Goal: Task Accomplishment & Management: Manage account settings

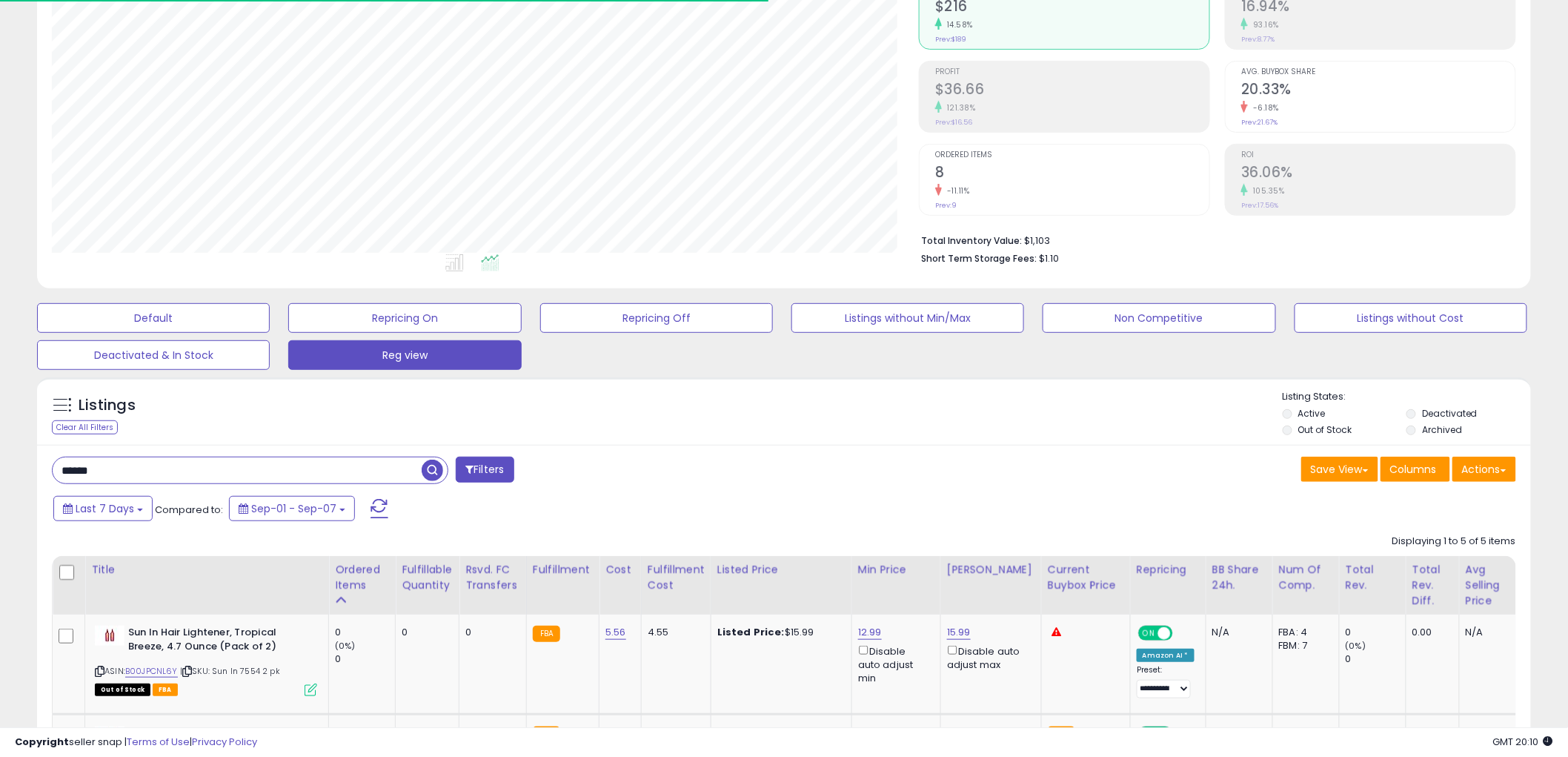
click at [143, 475] on input "******" at bounding box center [237, 470] width 369 height 26
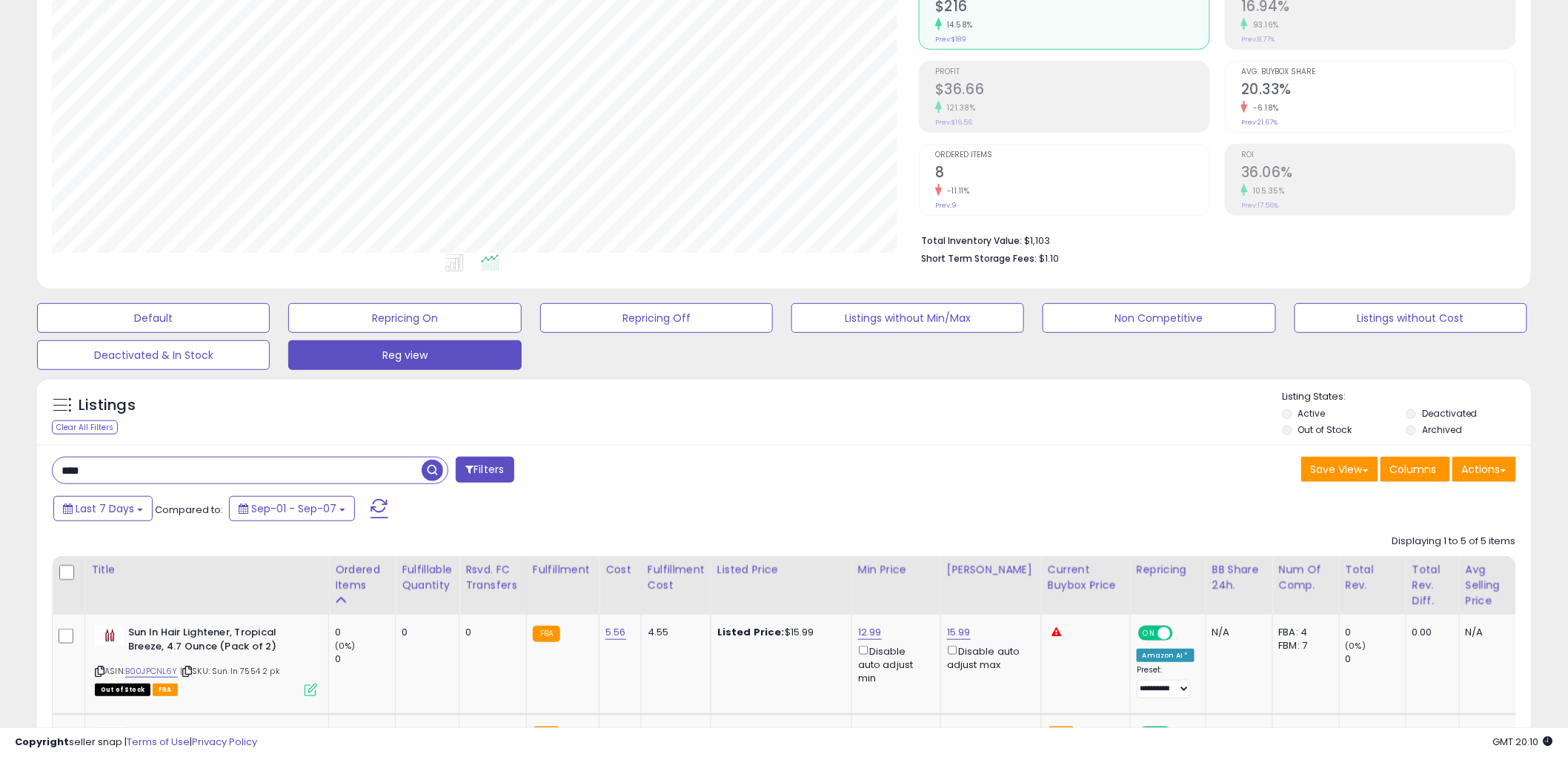
drag, startPoint x: 432, startPoint y: 472, endPoint x: 450, endPoint y: 463, distance: 20.1
click at [435, 472] on span "button" at bounding box center [432, 470] width 21 height 21
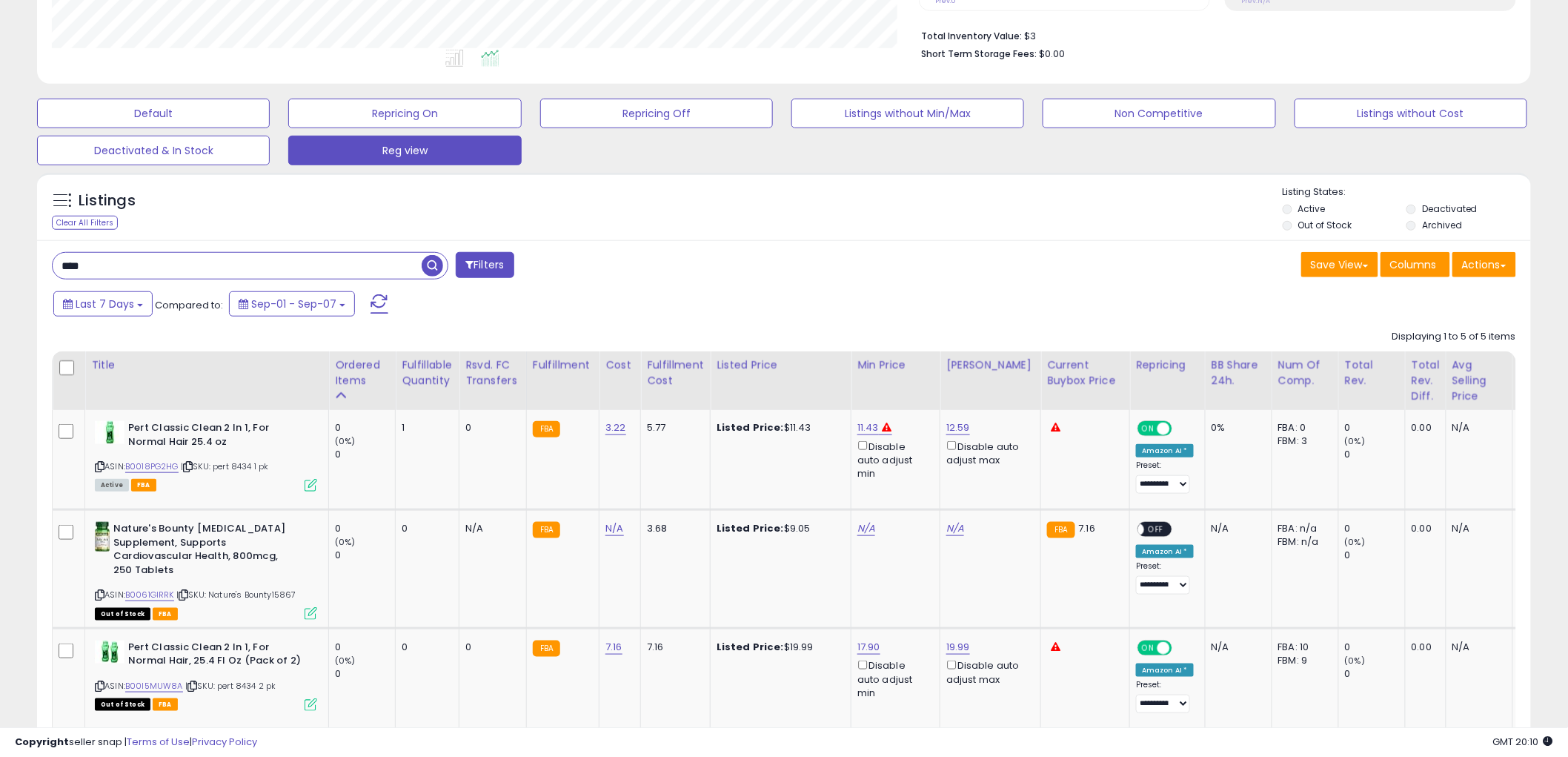
scroll to position [396, 0]
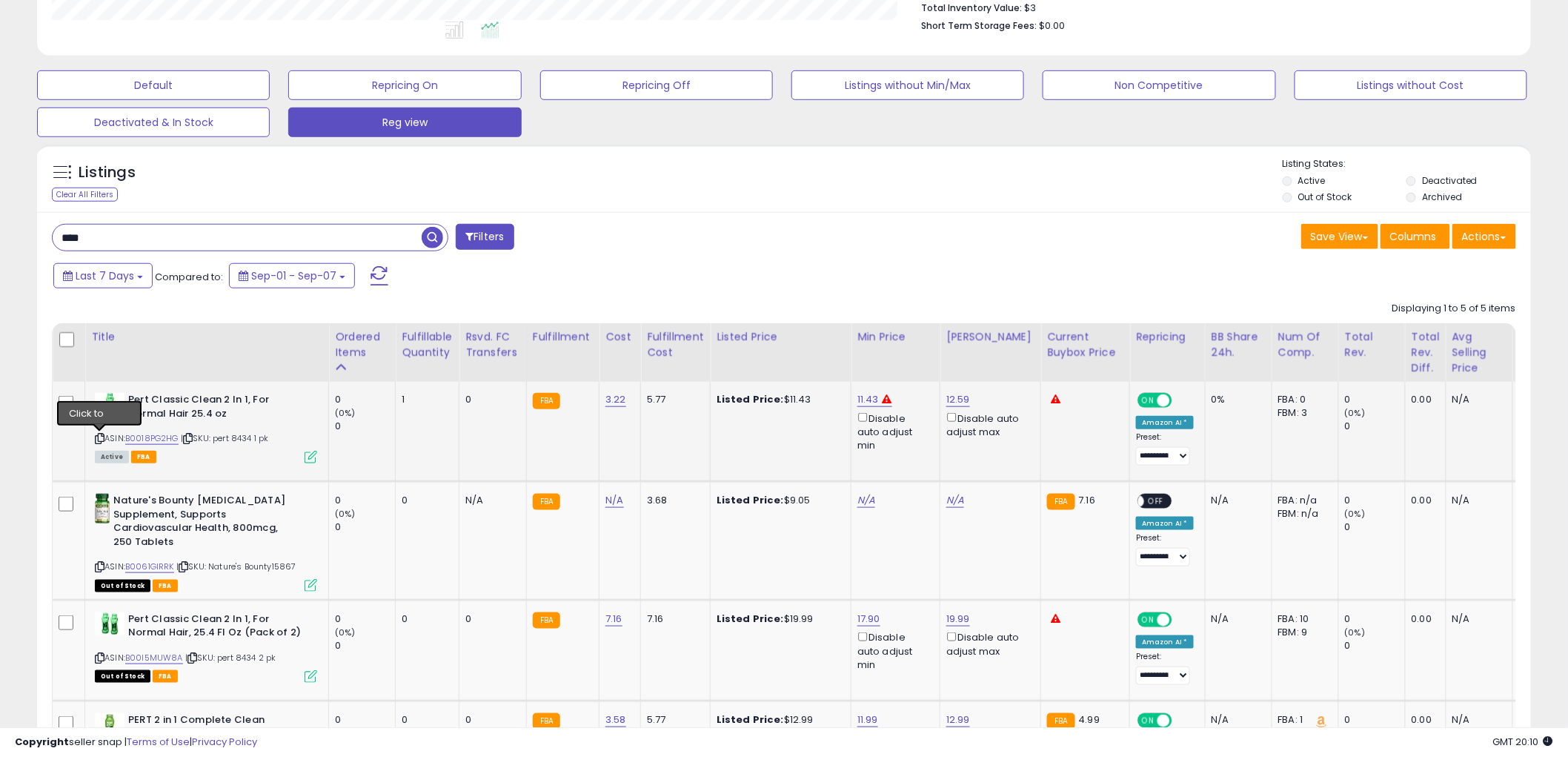
click at [102, 434] on icon at bounding box center [99, 438] width 9 height 8
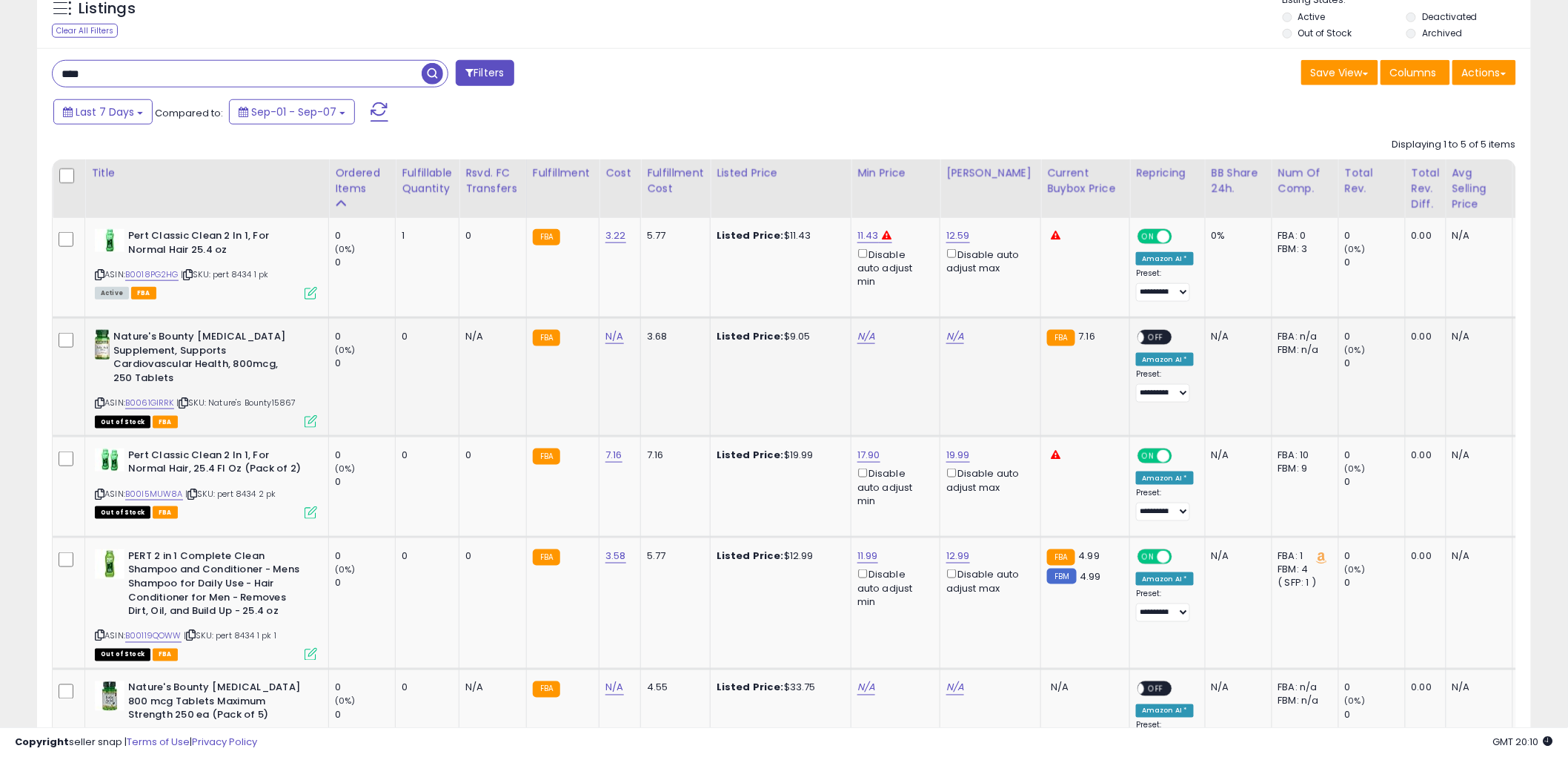
scroll to position [561, 0]
click at [100, 489] on icon at bounding box center [99, 493] width 9 height 8
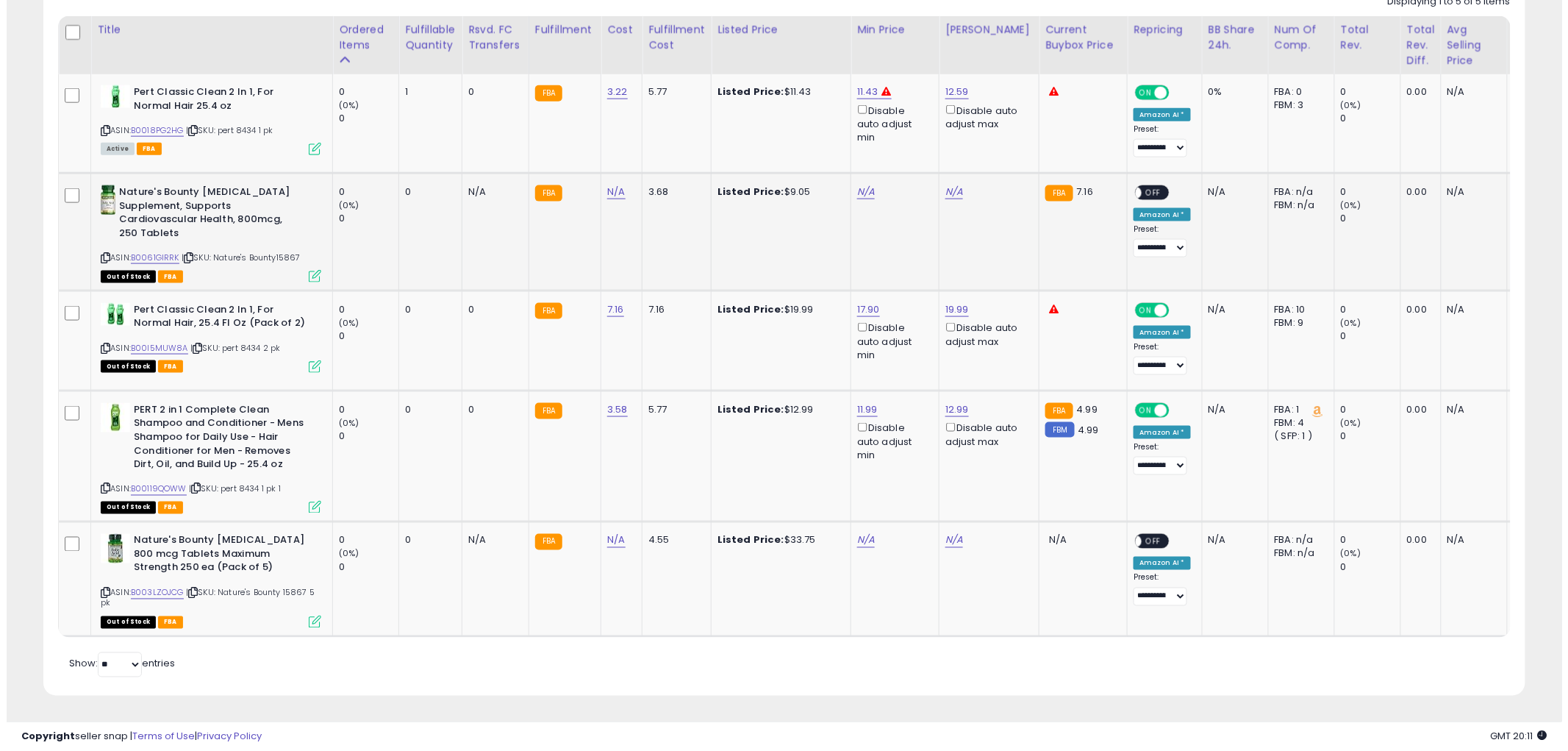
scroll to position [136, 0]
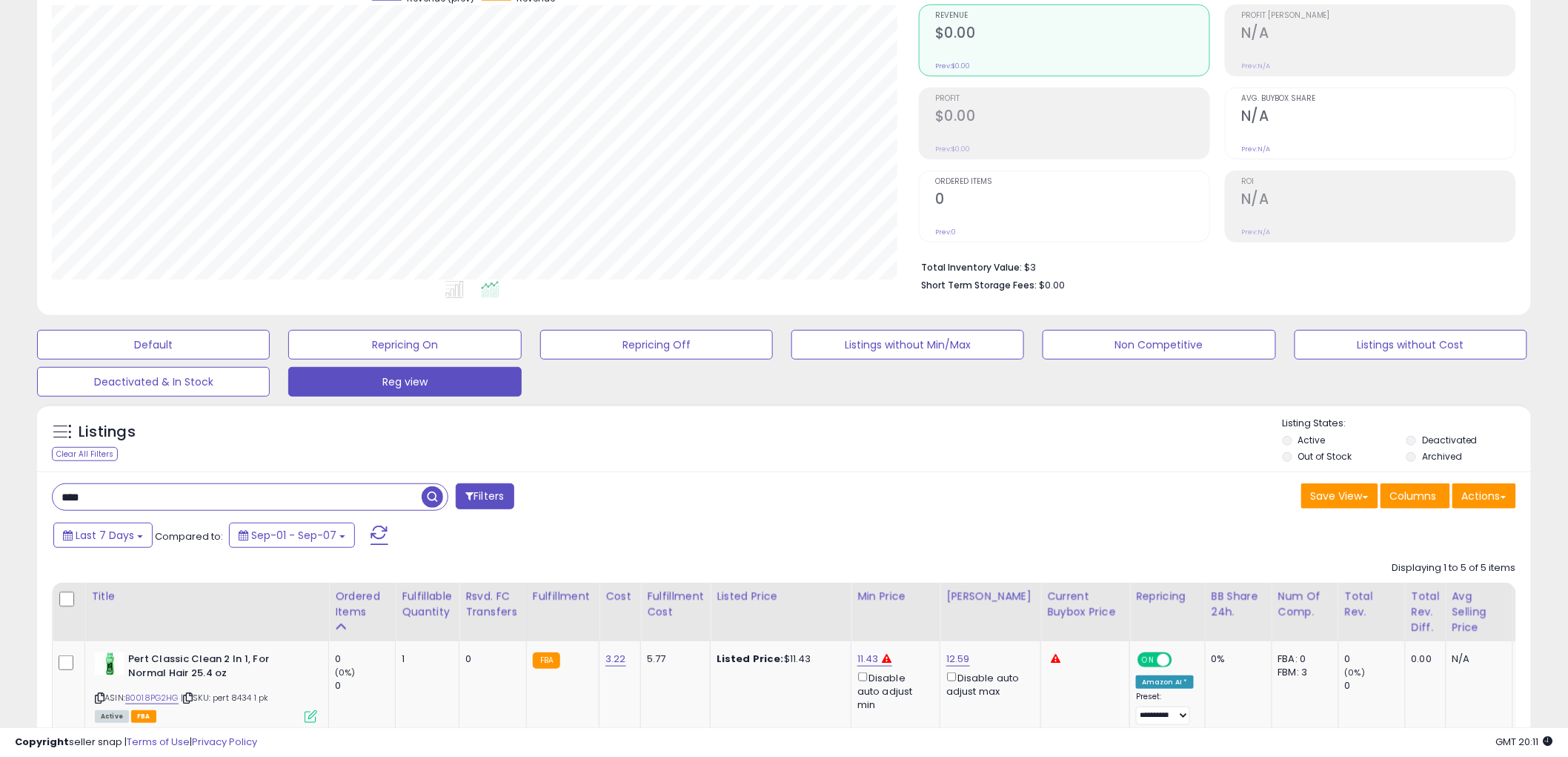
click at [129, 507] on input "****" at bounding box center [237, 496] width 369 height 26
type input "*****"
click at [436, 499] on span "button" at bounding box center [432, 496] width 21 height 21
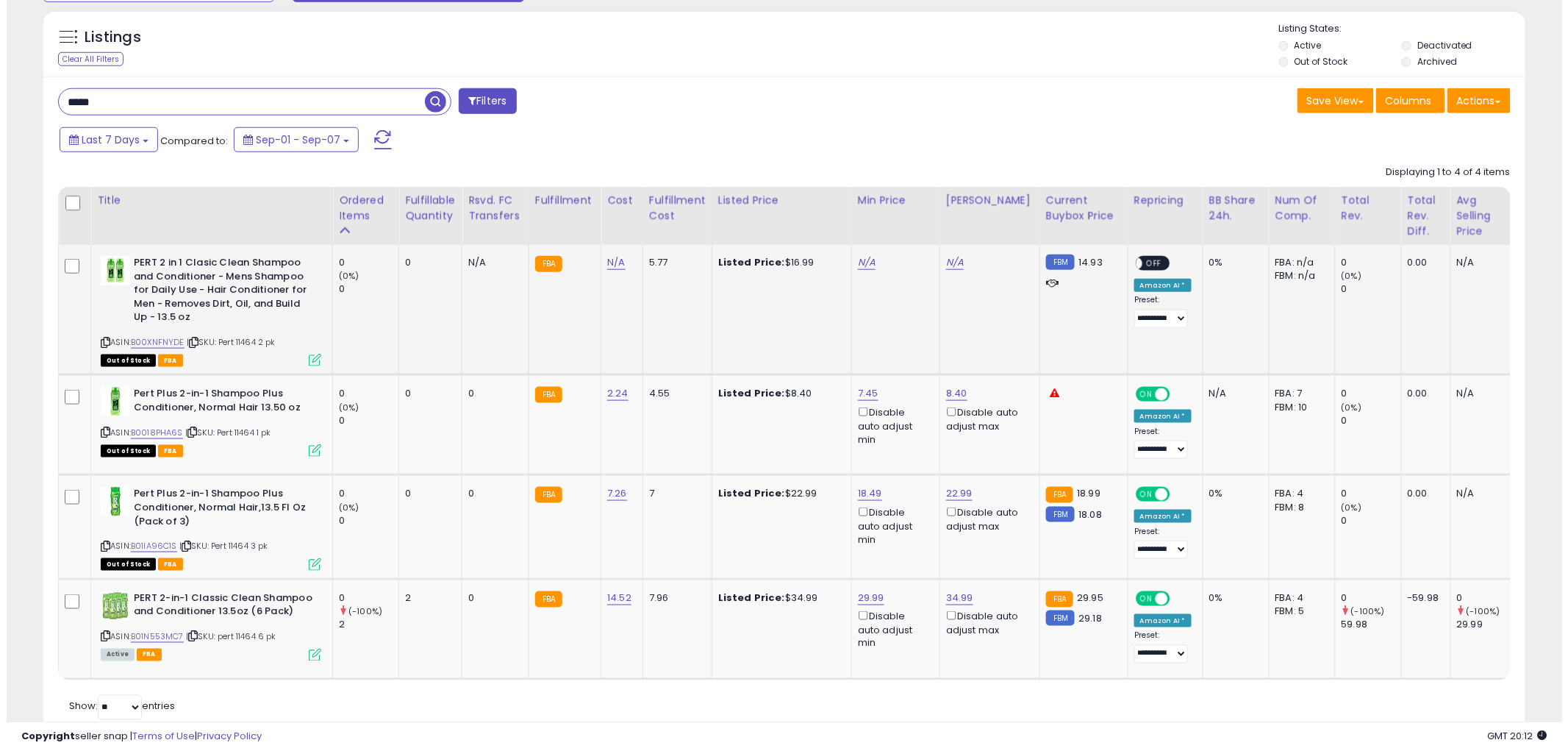
scroll to position [499, 0]
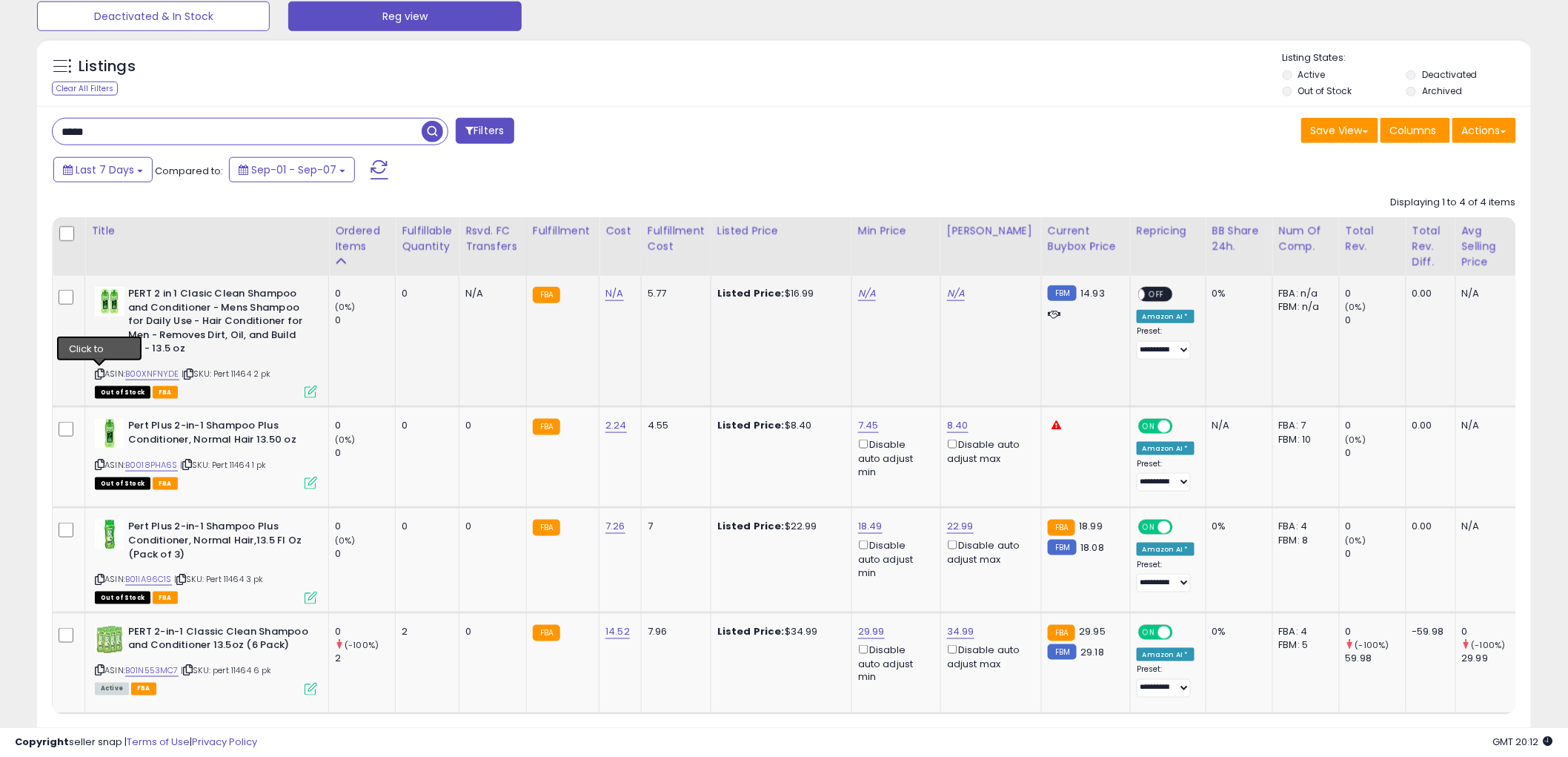
click at [102, 370] on icon at bounding box center [99, 373] width 9 height 8
click at [610, 296] on link "N/A" at bounding box center [614, 294] width 17 height 15
type input "****"
click at [667, 260] on button "submit" at bounding box center [653, 256] width 25 height 22
click at [858, 290] on link "N/A" at bounding box center [866, 294] width 17 height 15
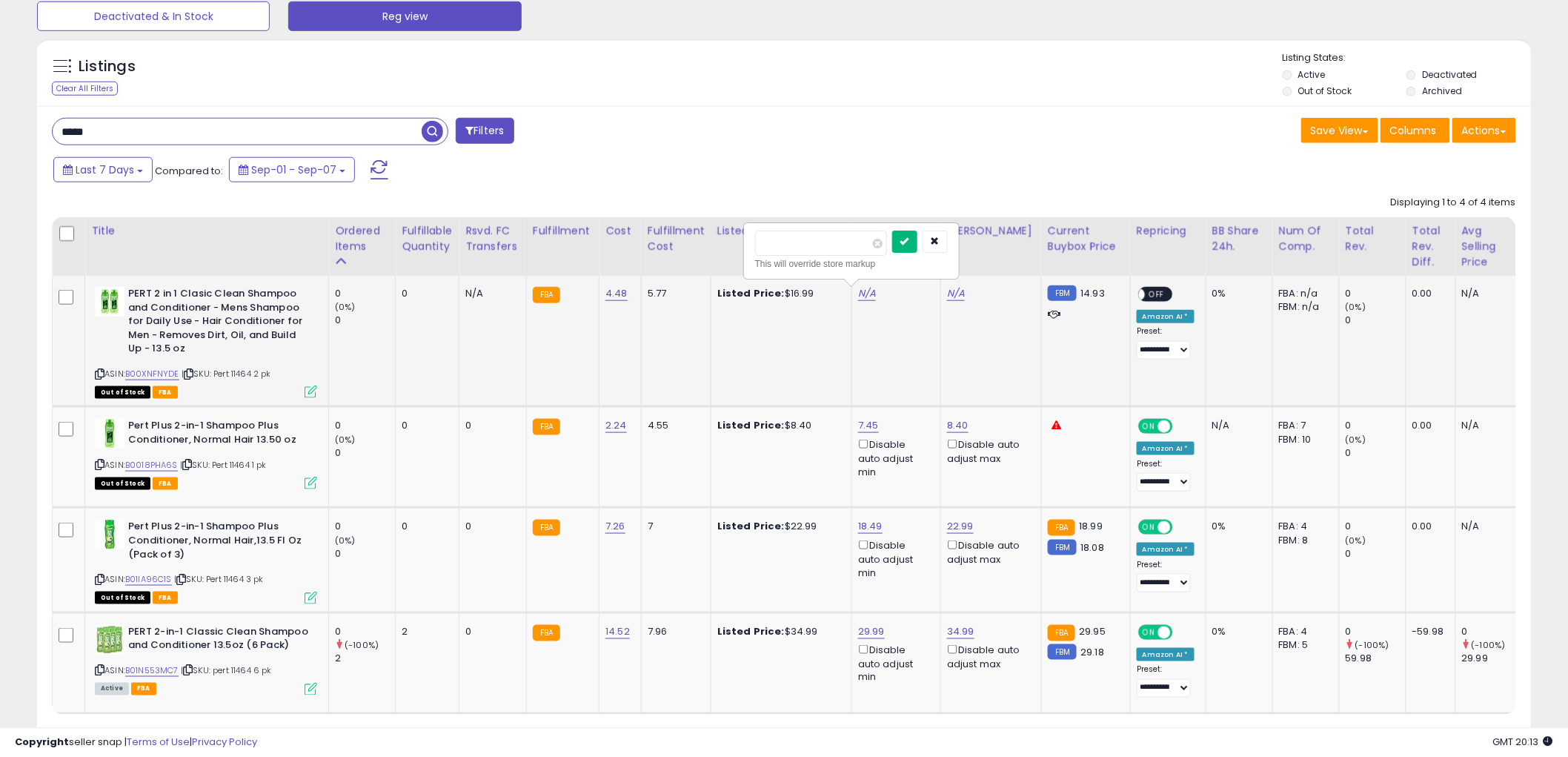
type input "*****"
click at [917, 237] on button "submit" at bounding box center [904, 241] width 25 height 22
click at [952, 292] on link "N/A" at bounding box center [955, 294] width 17 height 15
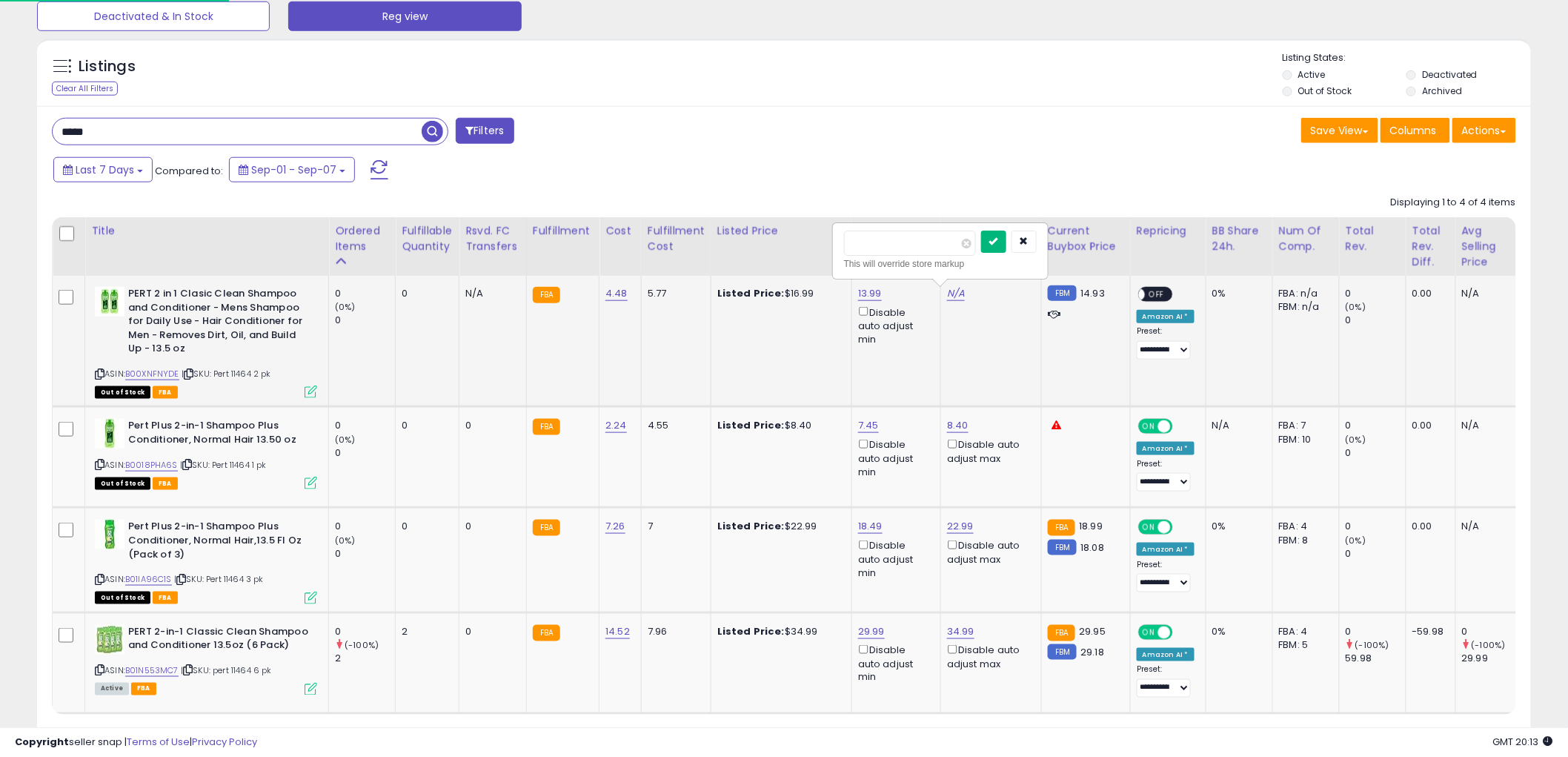
type input "*****"
click at [998, 241] on icon "submit" at bounding box center [994, 241] width 9 height 9
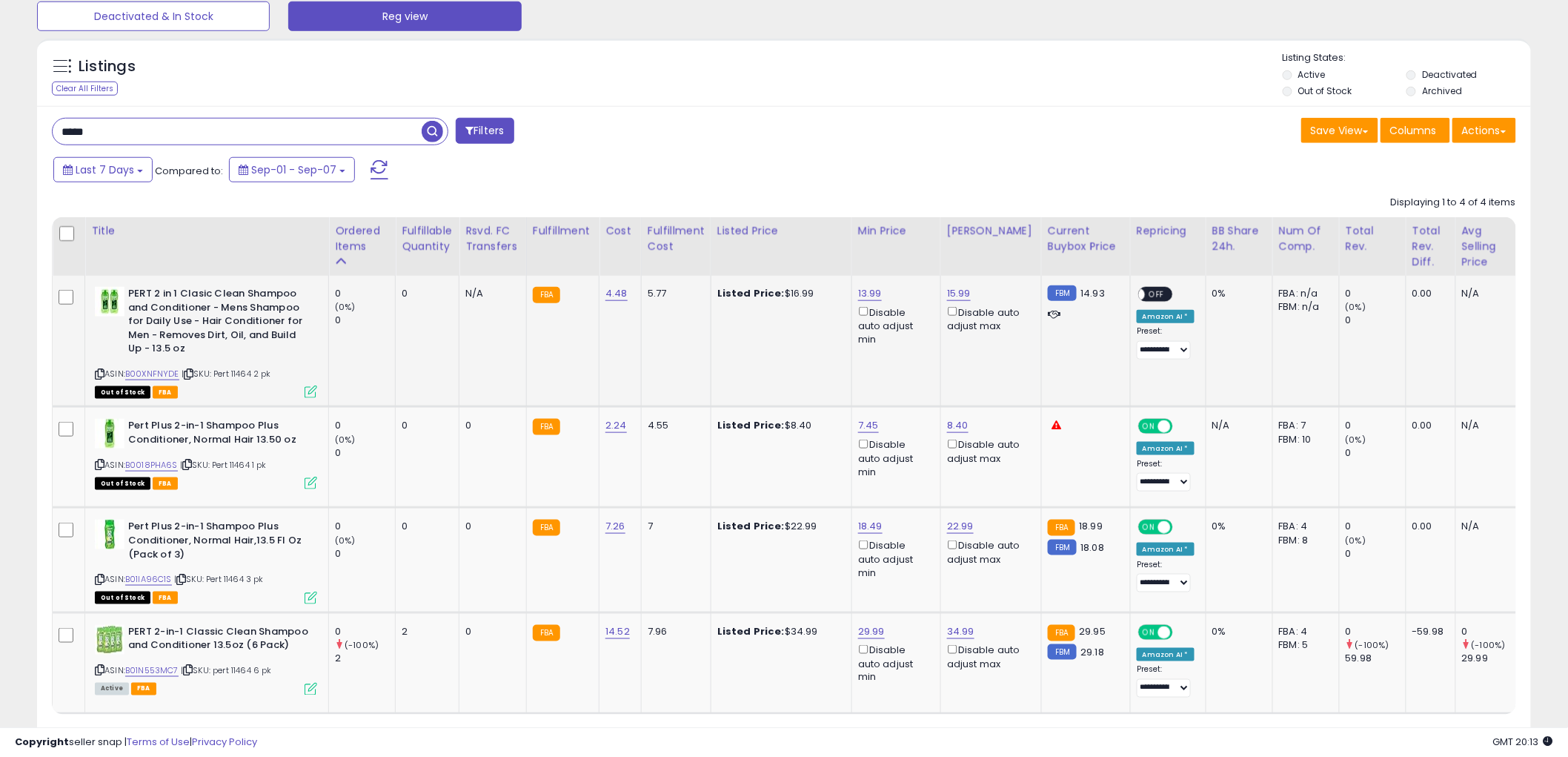
click at [1130, 290] on div "ON OFF" at bounding box center [1132, 295] width 35 height 13
click at [1146, 289] on div "ON OFF" at bounding box center [1132, 295] width 35 height 13
click at [1130, 299] on div "ON OFF" at bounding box center [1132, 295] width 35 height 13
click at [1145, 299] on span "OFF" at bounding box center [1157, 295] width 24 height 13
click at [310, 391] on icon at bounding box center [311, 392] width 13 height 13
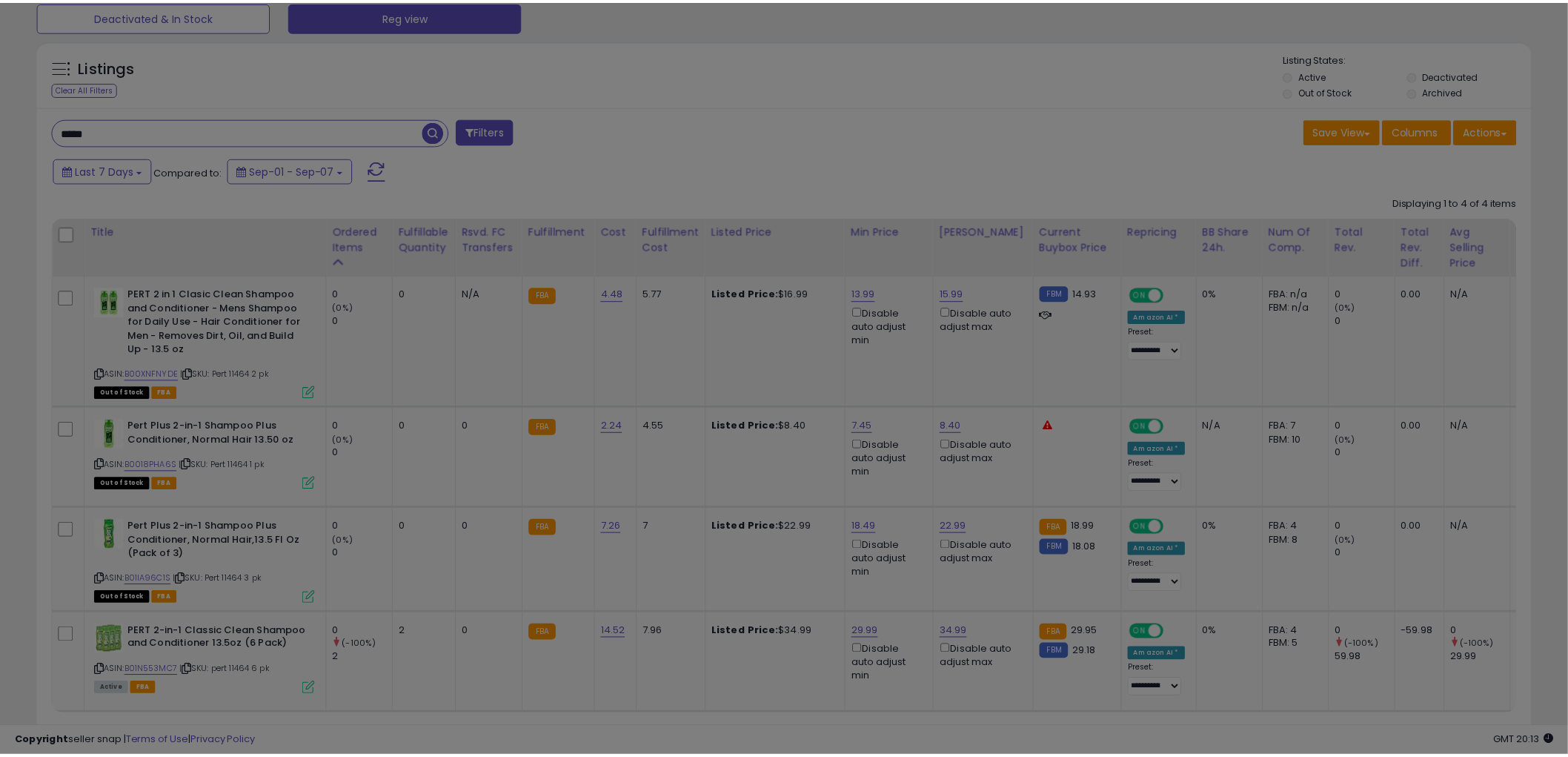
scroll to position [304, 875]
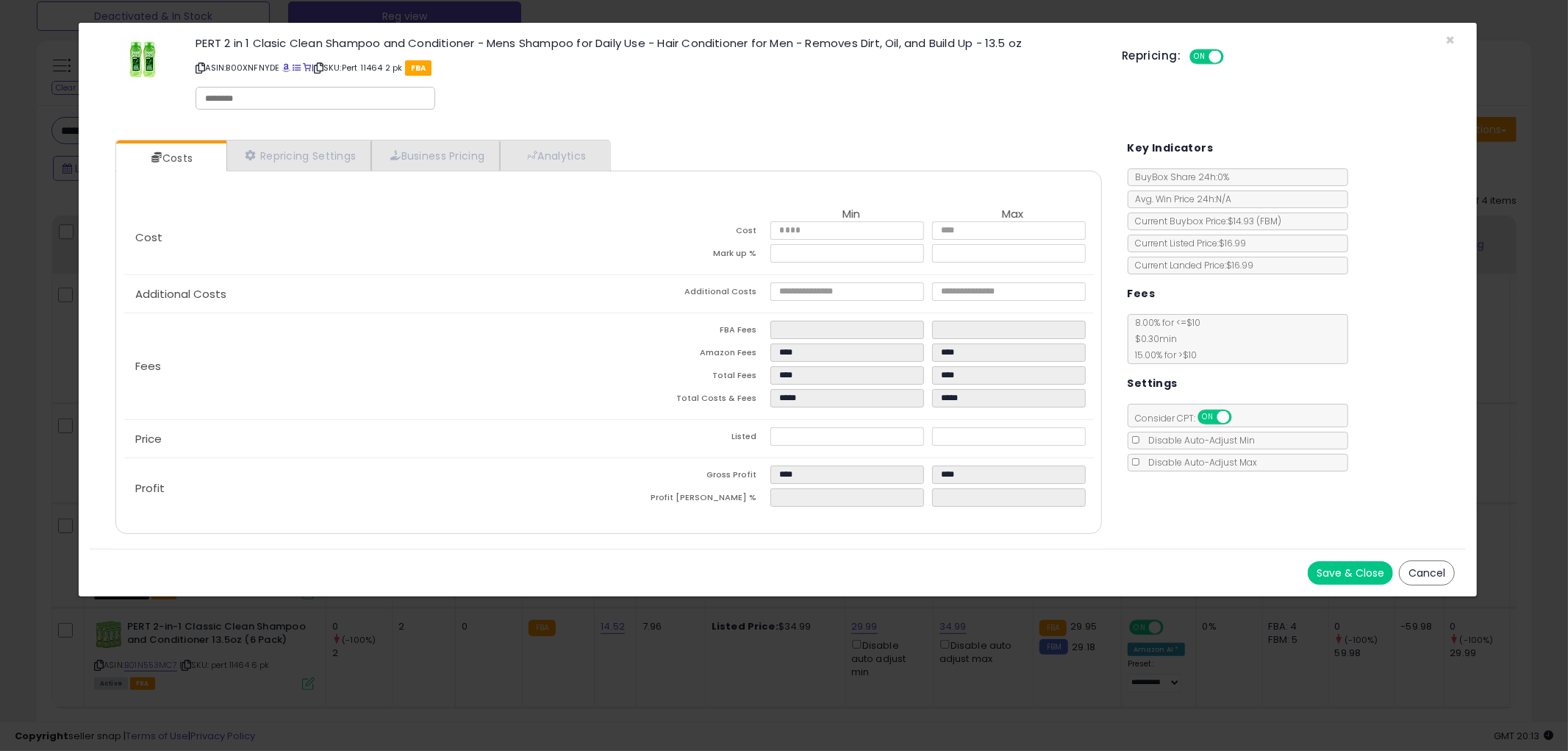
click at [1422, 572] on button "Cancel" at bounding box center [1426, 572] width 56 height 25
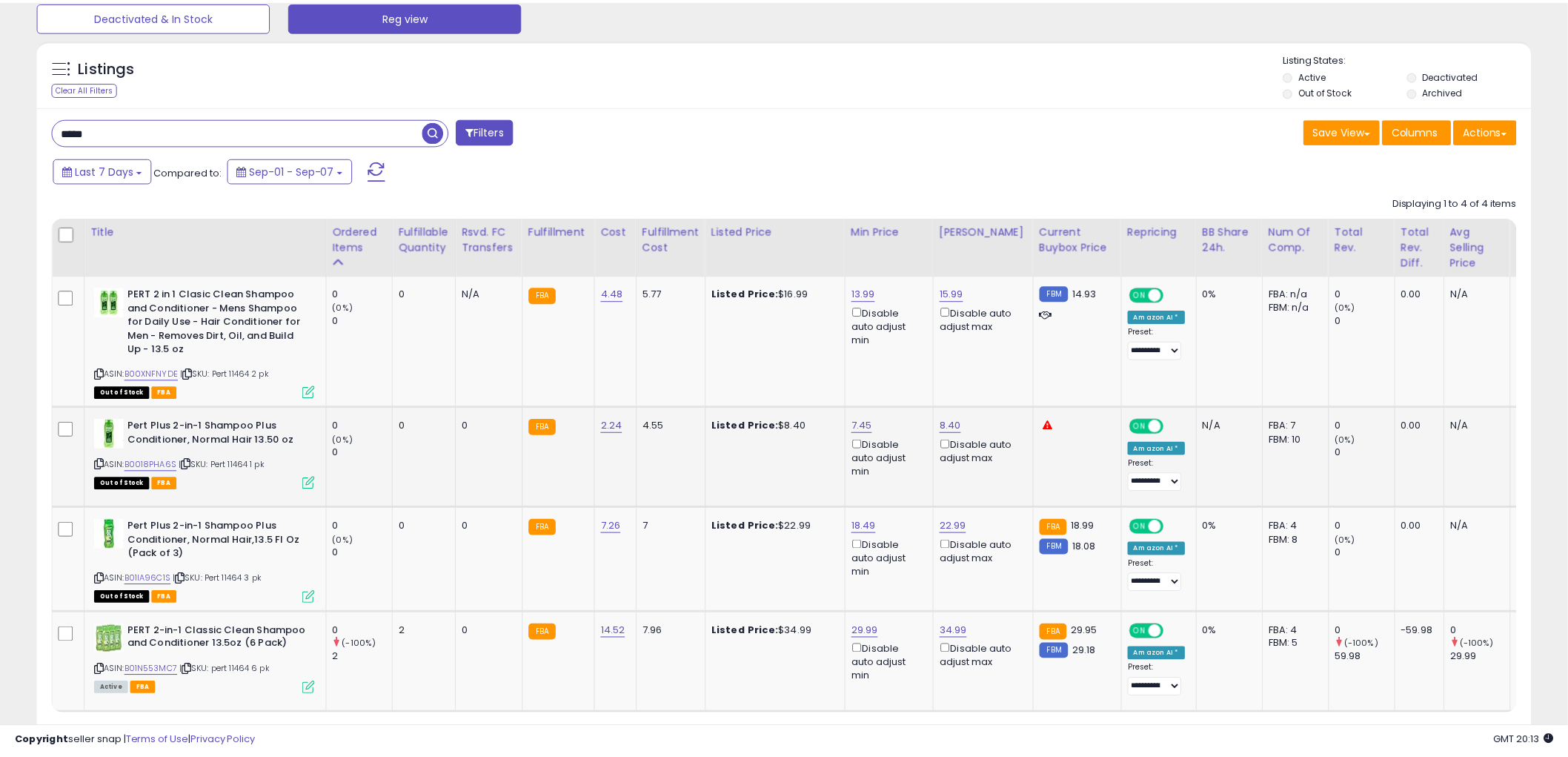
scroll to position [740728, 740099]
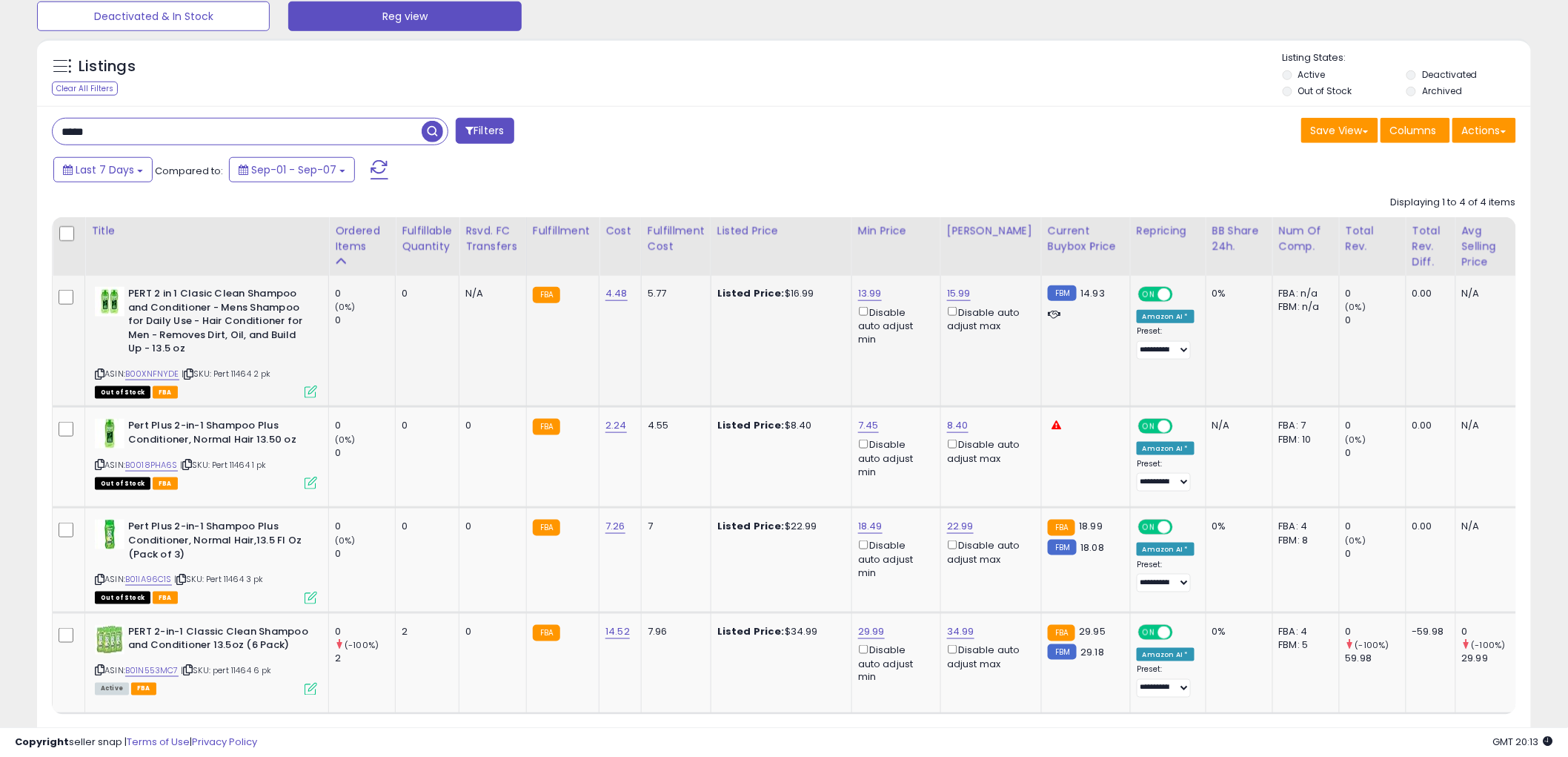
drag, startPoint x: 96, startPoint y: 372, endPoint x: 157, endPoint y: 329, distance: 74.6
click at [100, 364] on div "ASIN: B00XNFNYDE | SKU: Pert 11464 2 pk Out of Stock FBA" at bounding box center [206, 342] width 222 height 110
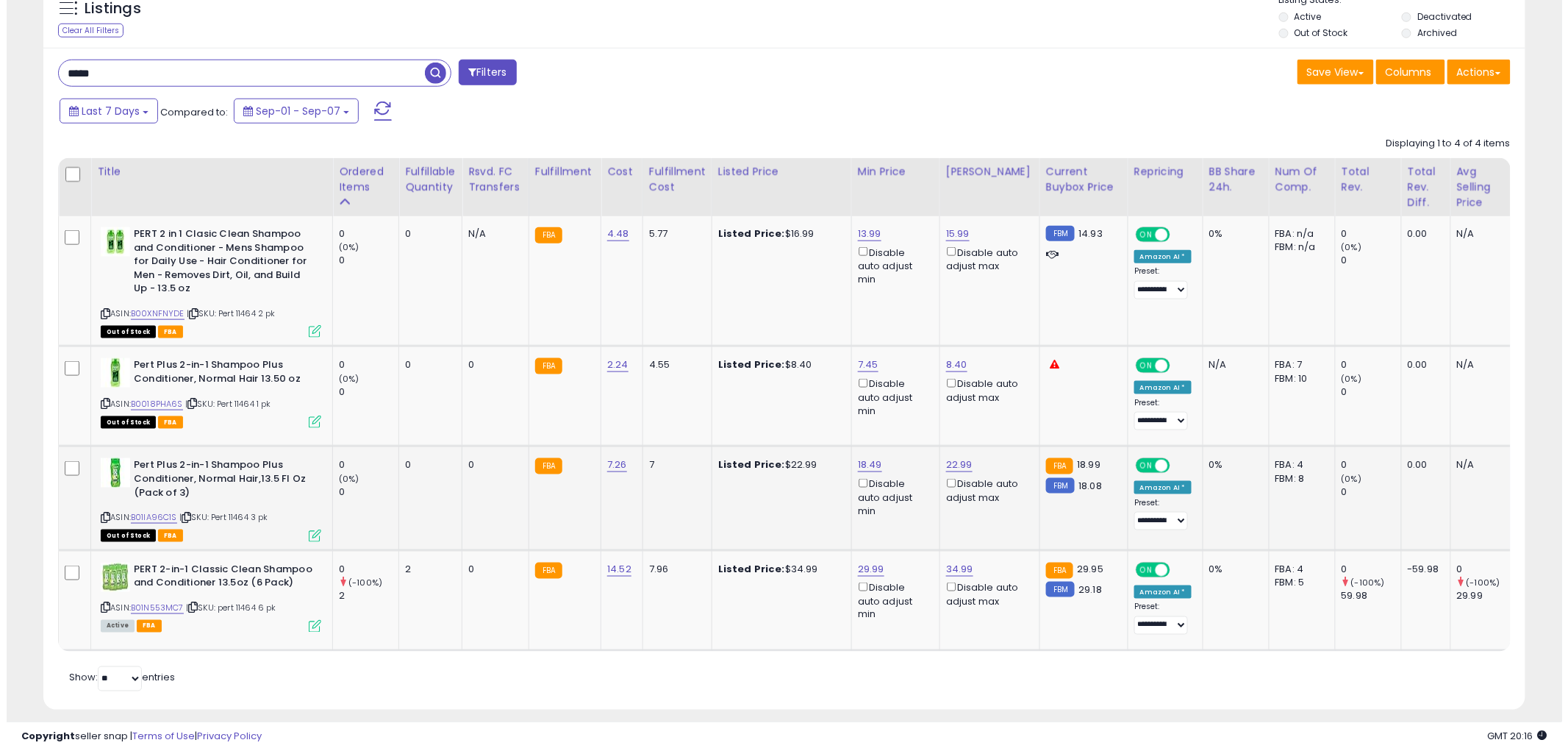
scroll to position [581, 0]
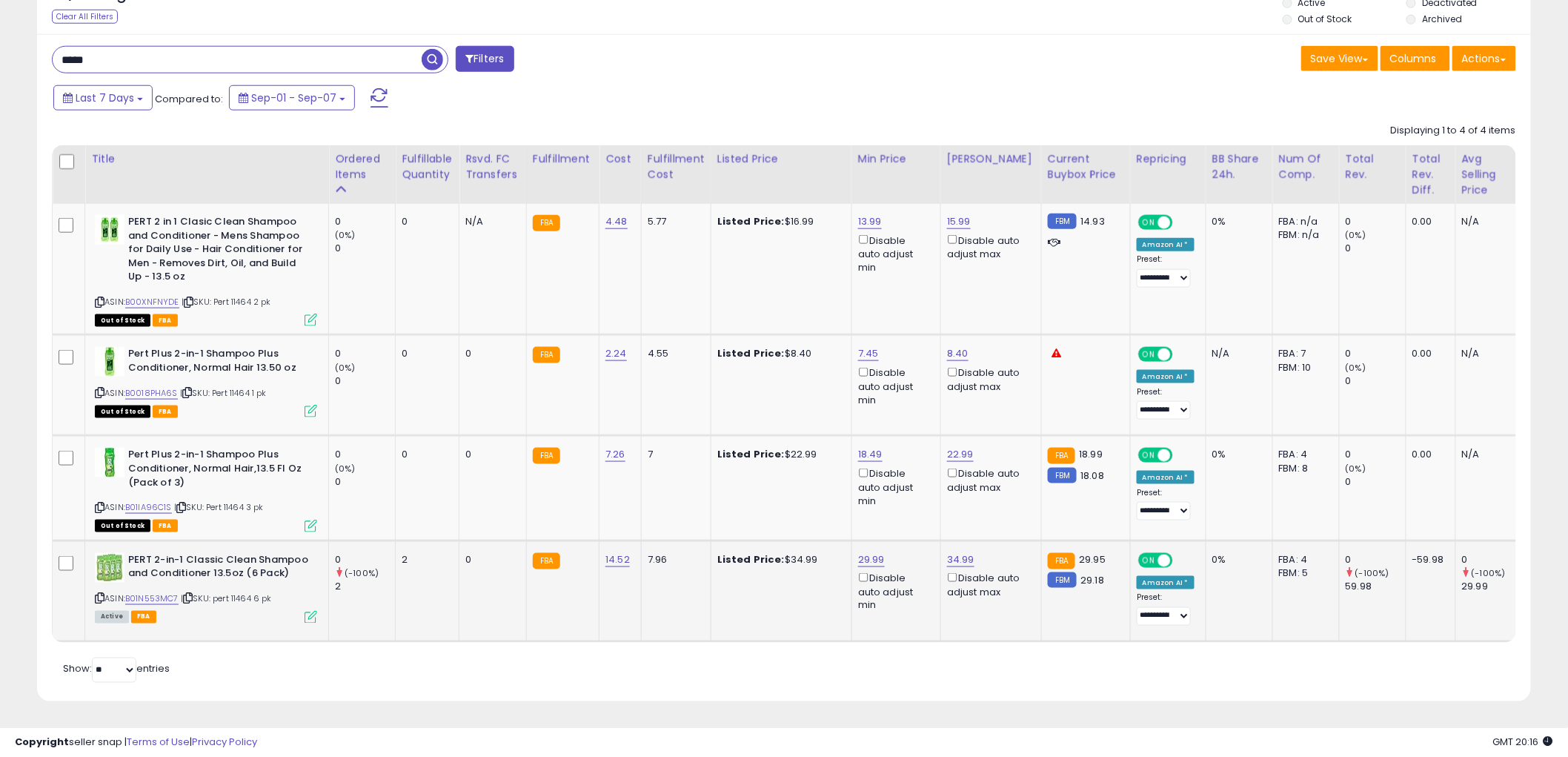
click at [313, 610] on icon at bounding box center [311, 617] width 13 height 13
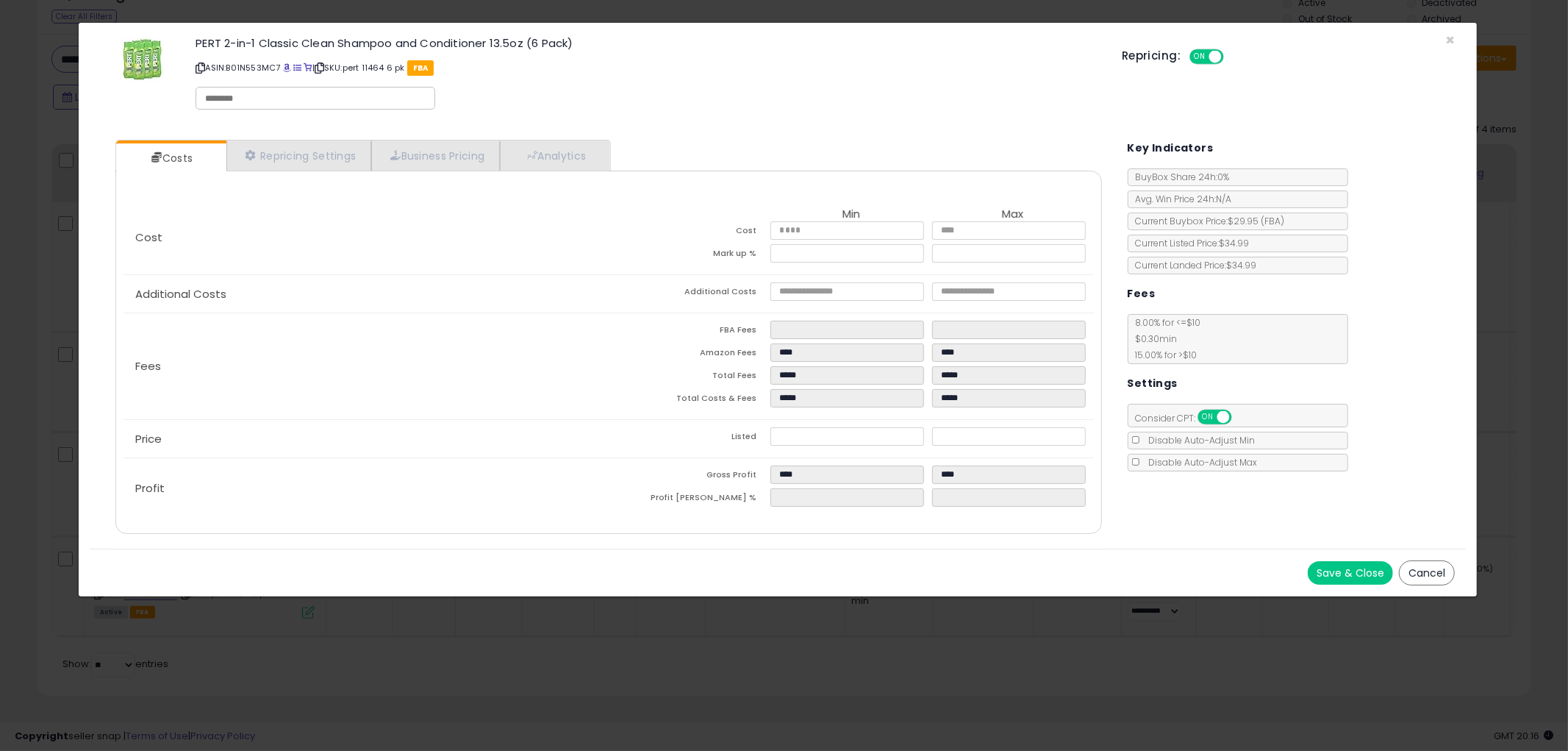
click at [1427, 568] on button "Cancel" at bounding box center [1426, 572] width 56 height 25
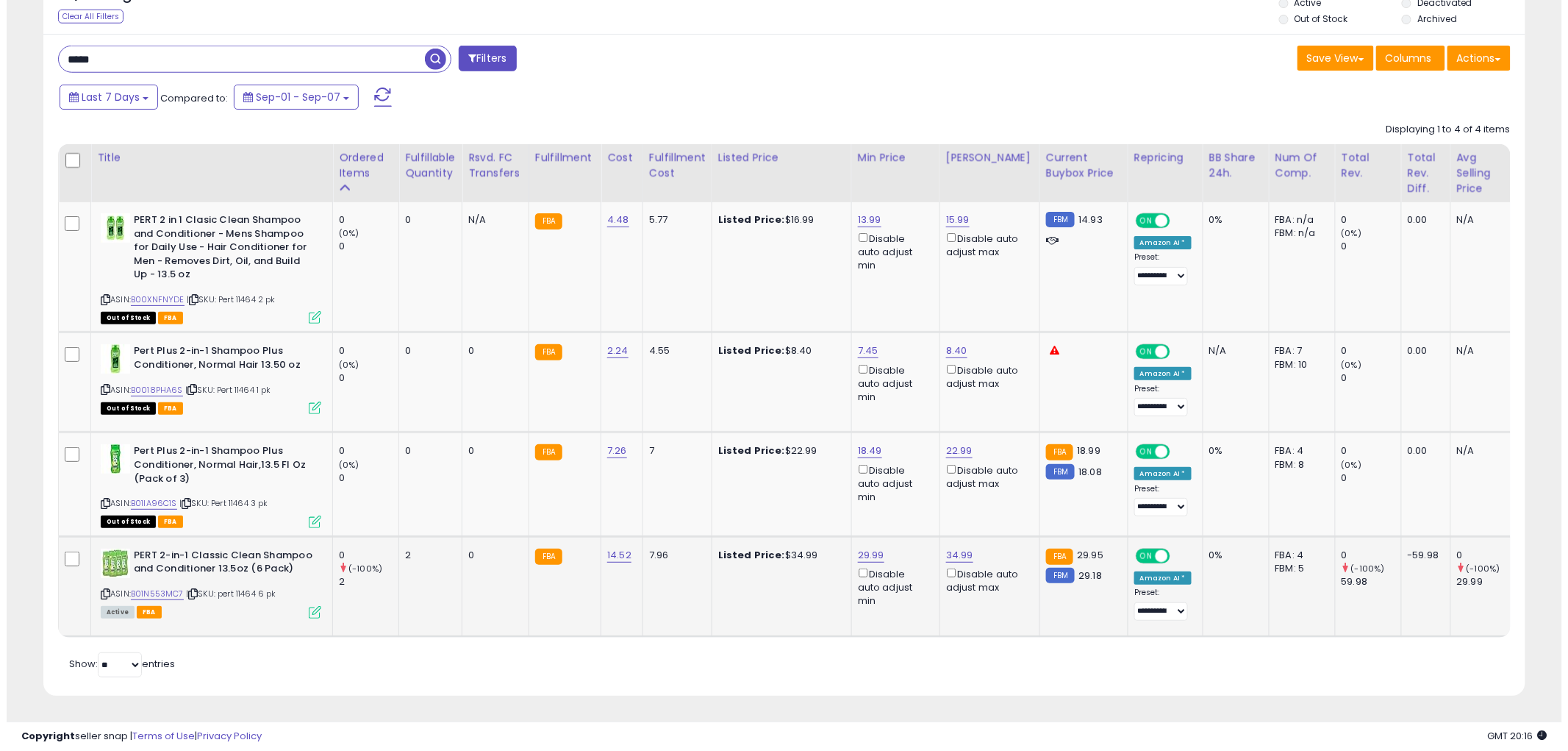
scroll to position [734857, 734085]
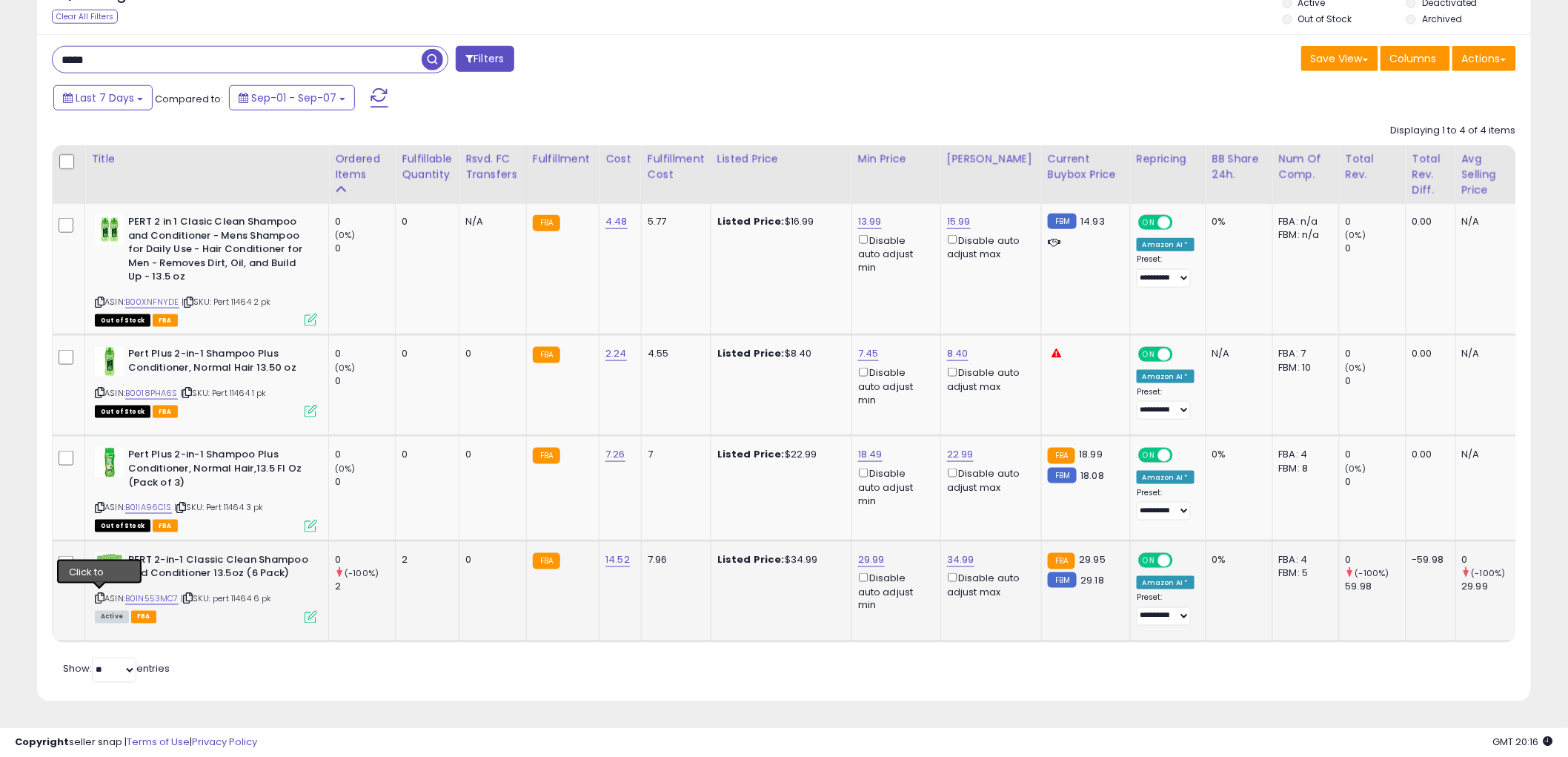
drag, startPoint x: 98, startPoint y: 588, endPoint x: 89, endPoint y: 572, distance: 18.4
click at [97, 595] on icon at bounding box center [99, 598] width 9 height 8
click at [869, 552] on link "29.99" at bounding box center [871, 560] width 27 height 15
type input "*****"
click at [921, 495] on button "submit" at bounding box center [907, 506] width 25 height 22
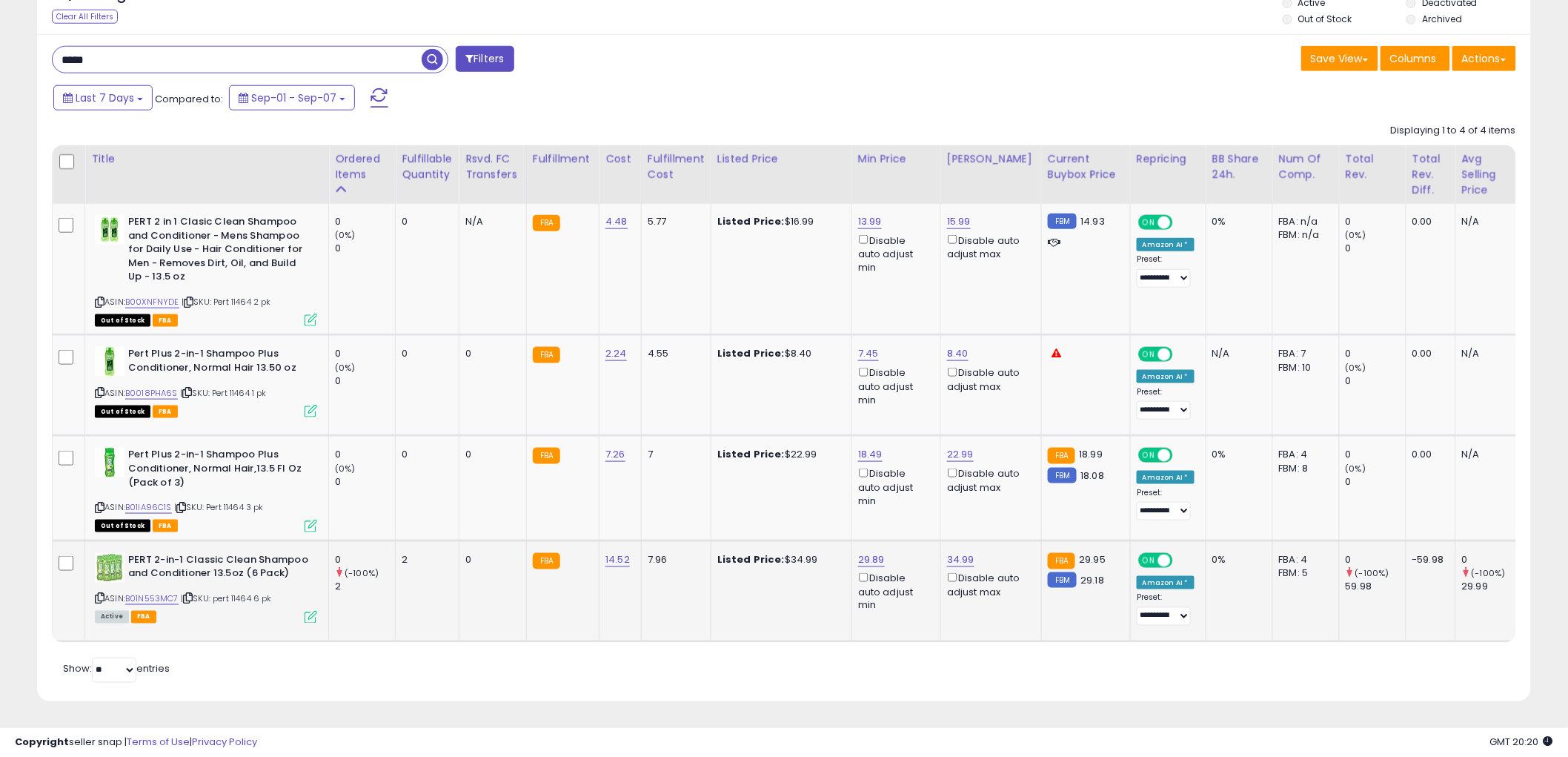
click at [99, 595] on icon at bounding box center [99, 598] width 9 height 8
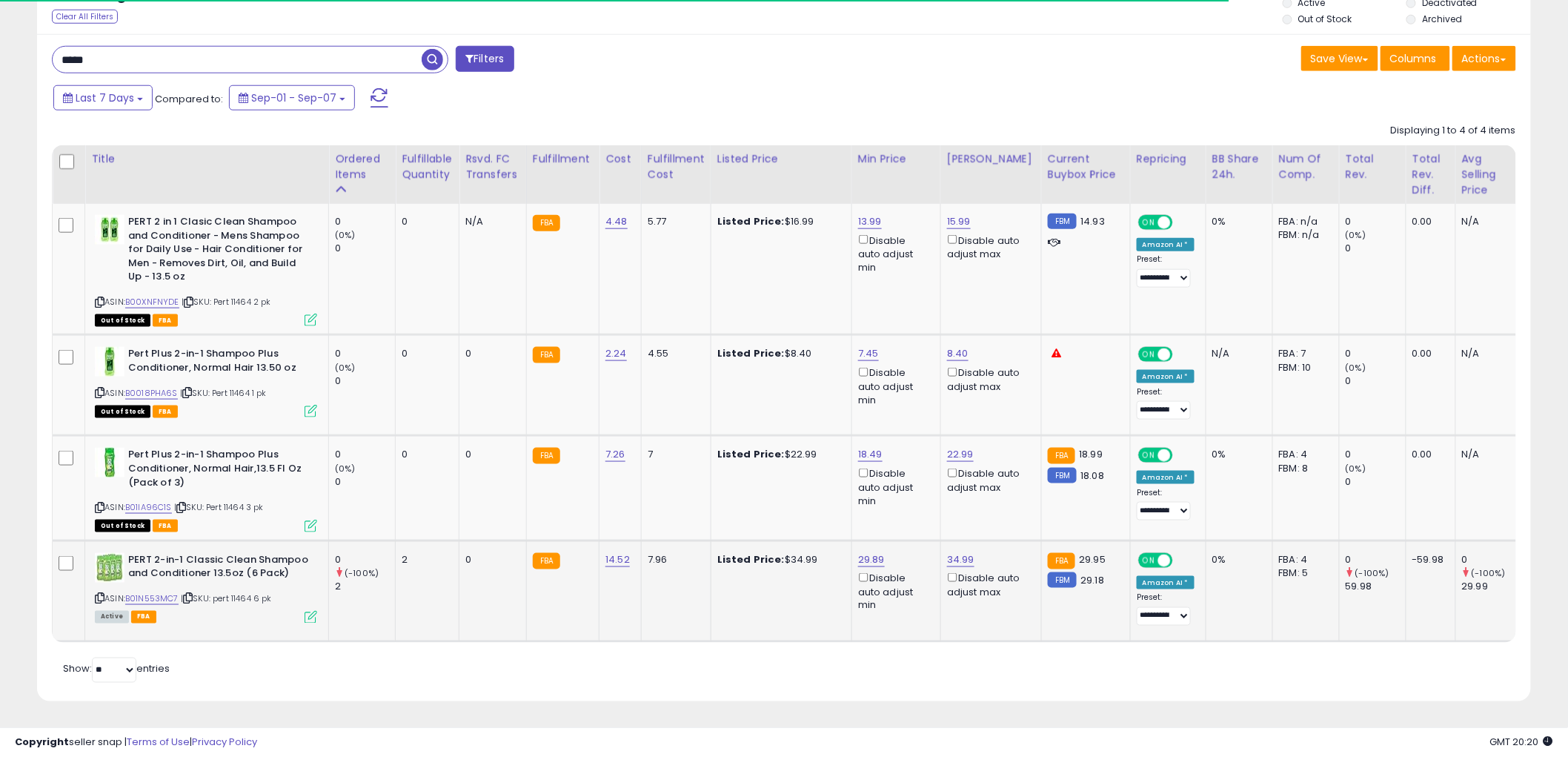
click at [306, 610] on icon at bounding box center [311, 617] width 13 height 13
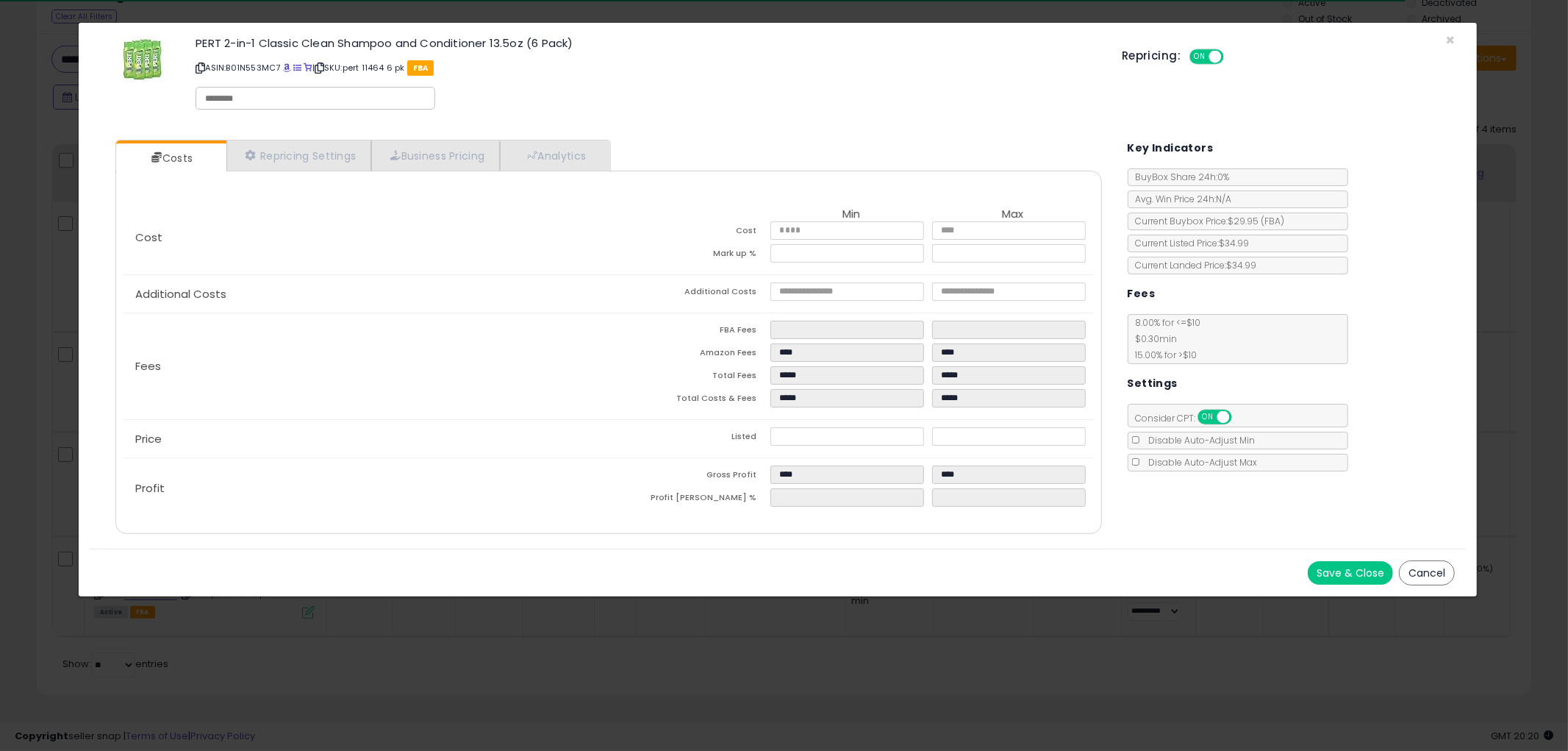
click at [1430, 570] on button "Cancel" at bounding box center [1426, 572] width 56 height 25
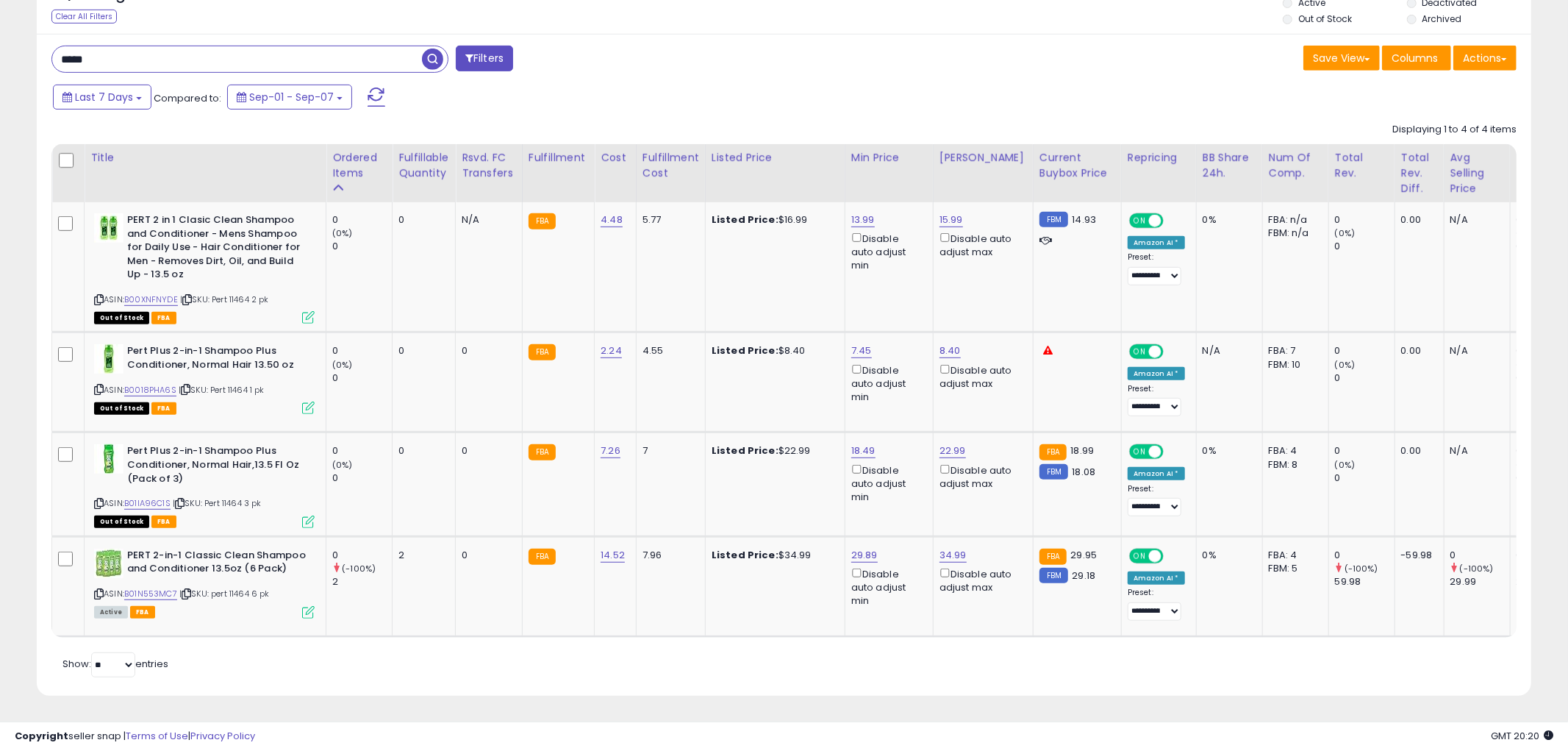
scroll to position [734857, 734085]
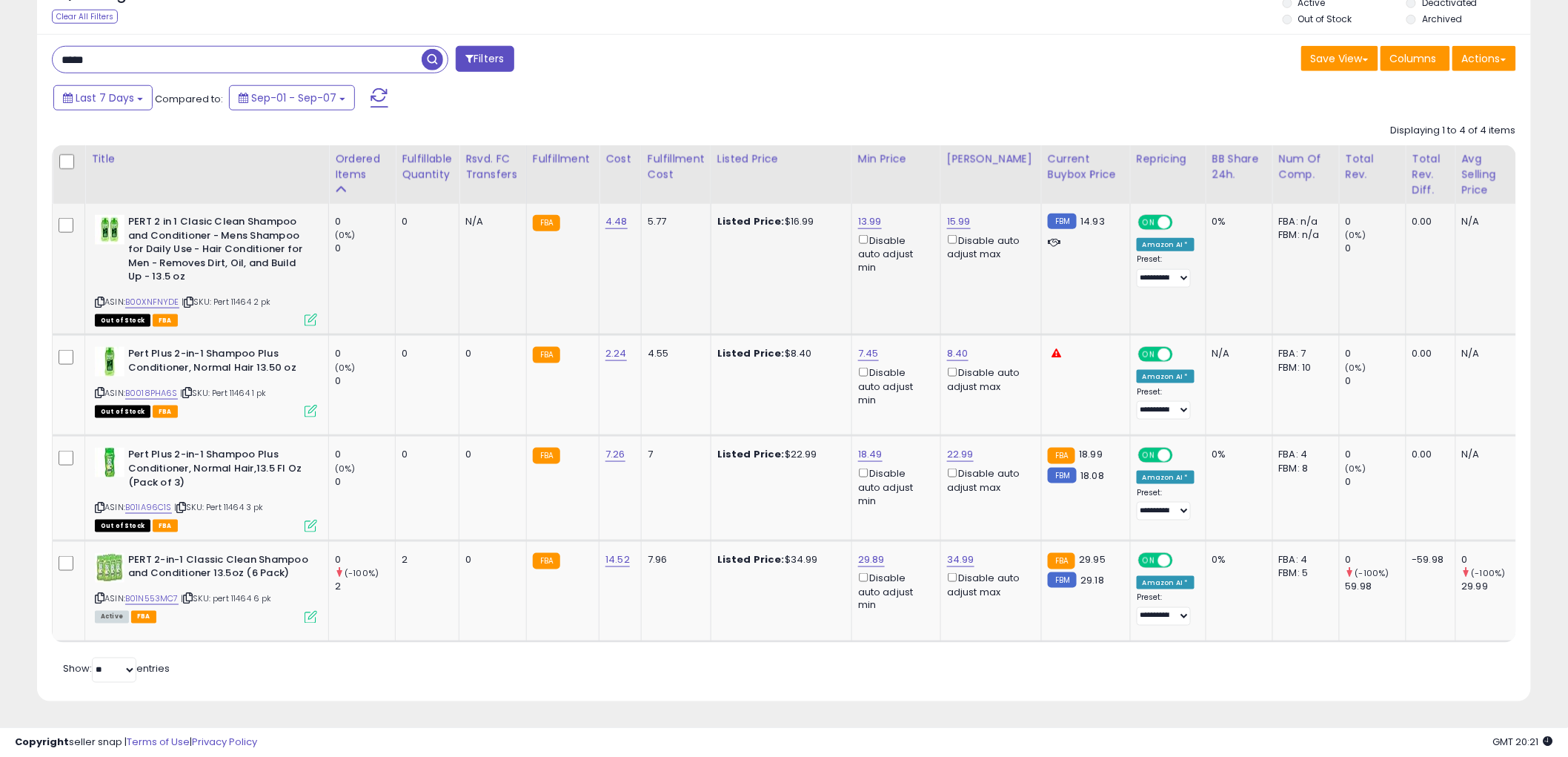
click at [313, 314] on icon at bounding box center [311, 320] width 13 height 13
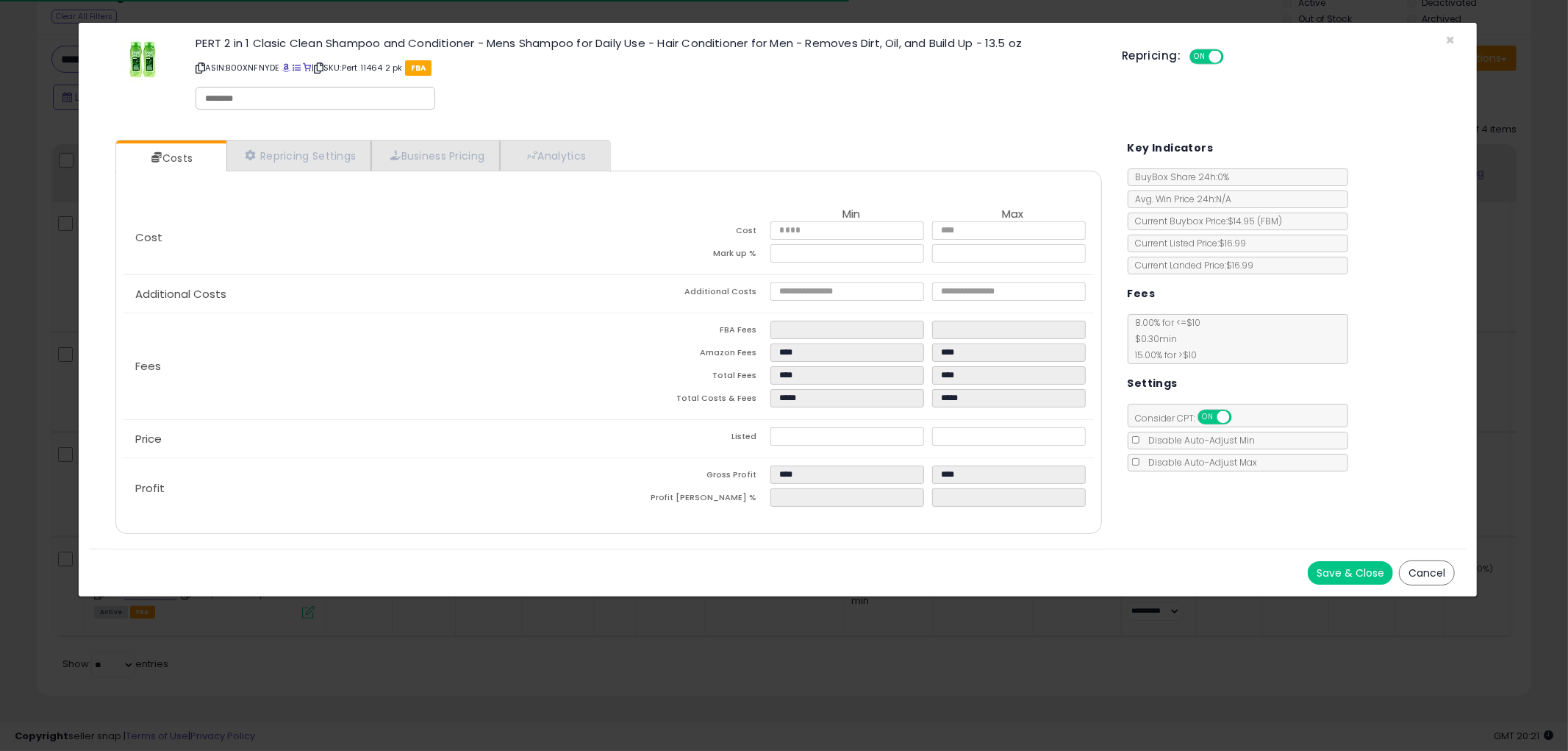
click at [1437, 566] on button "Cancel" at bounding box center [1426, 572] width 56 height 25
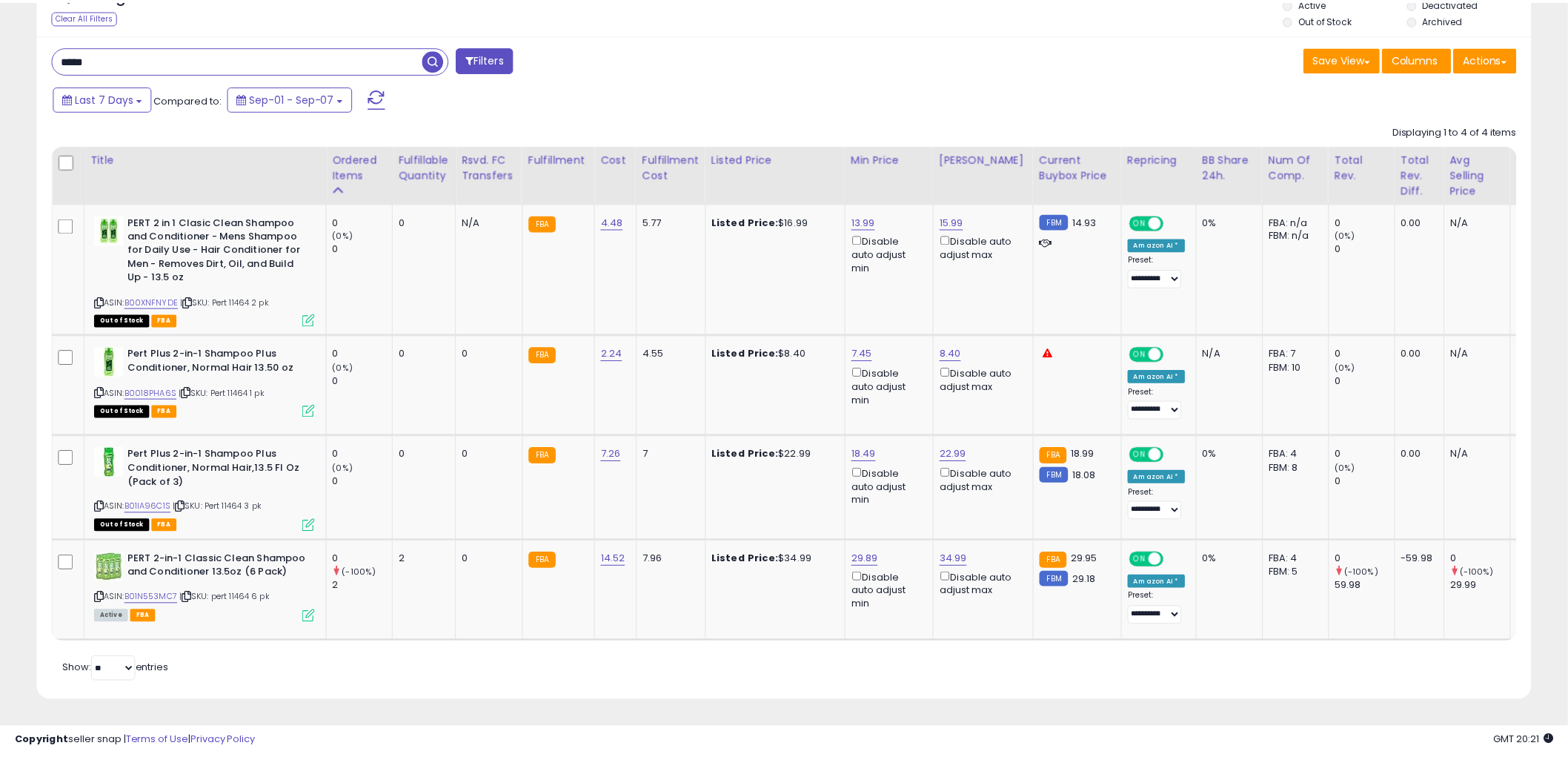
scroll to position [740728, 740099]
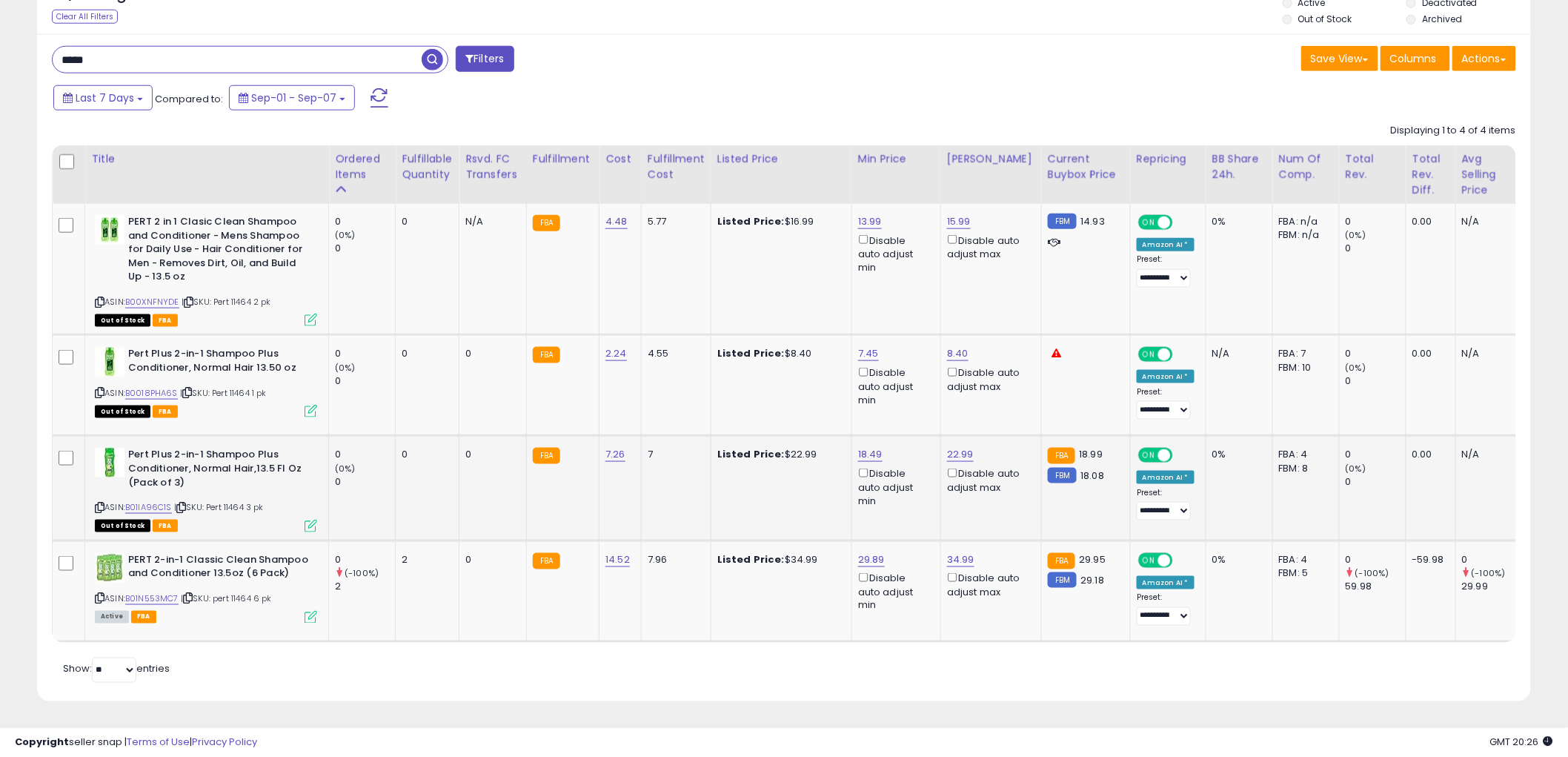
drag, startPoint x: 99, startPoint y: 585, endPoint x: 216, endPoint y: 484, distance: 154.6
click at [104, 575] on div "ASIN: B01N553MC7 | SKU: pert 11464 6 pk Active FBA" at bounding box center [206, 586] width 222 height 69
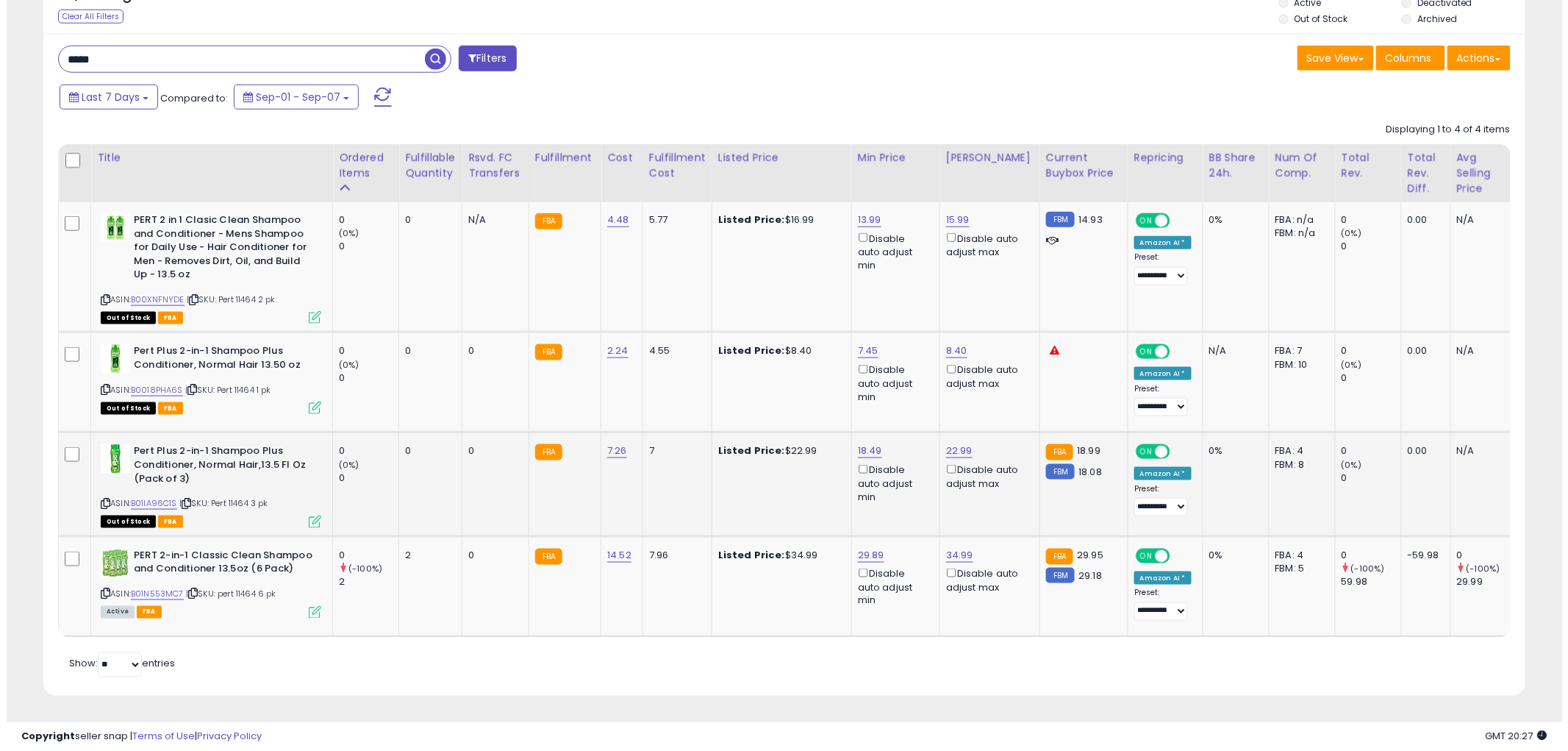
scroll to position [499, 0]
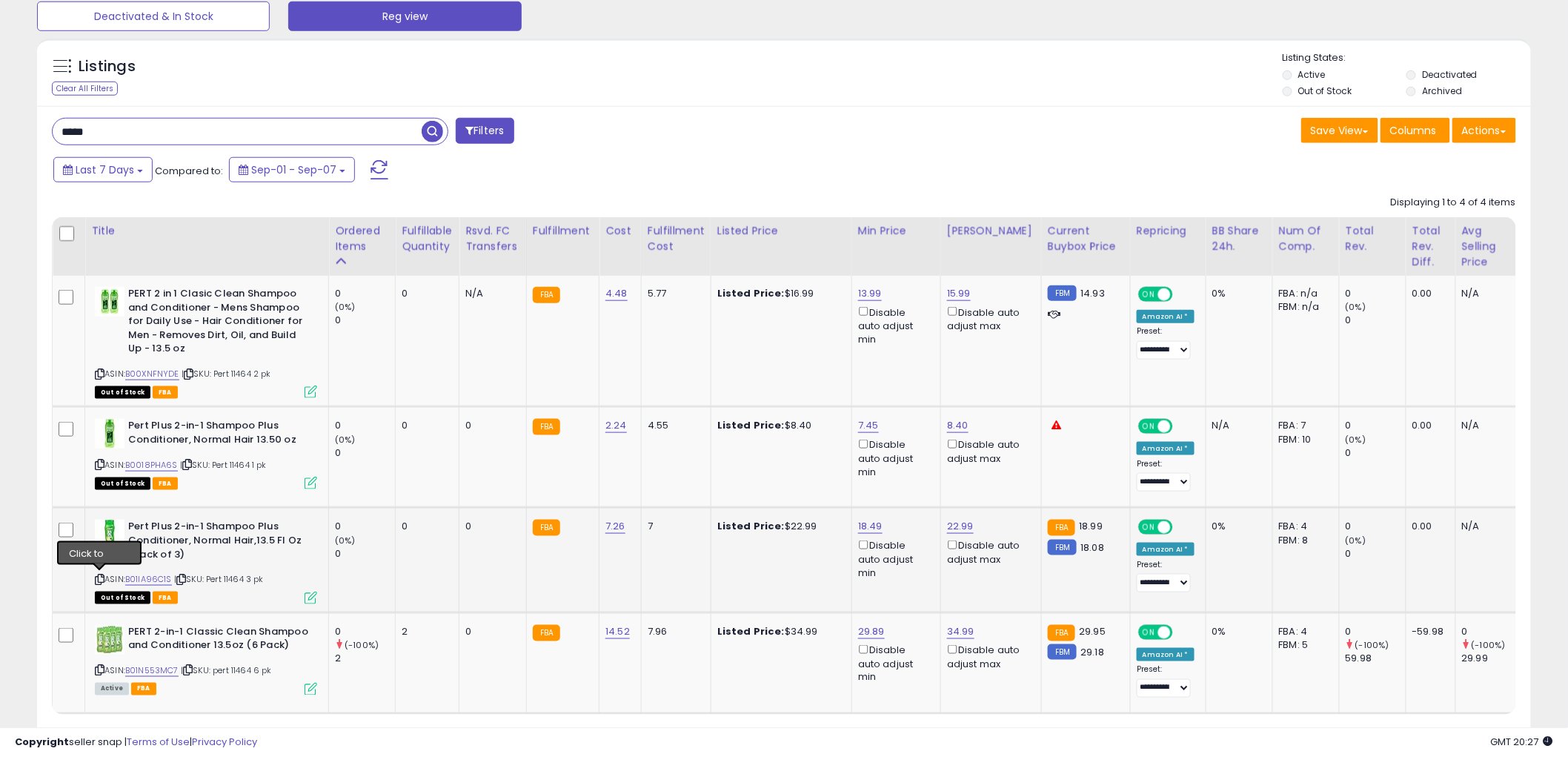
click at [97, 575] on icon at bounding box center [99, 579] width 9 height 8
click at [309, 594] on icon at bounding box center [311, 597] width 13 height 13
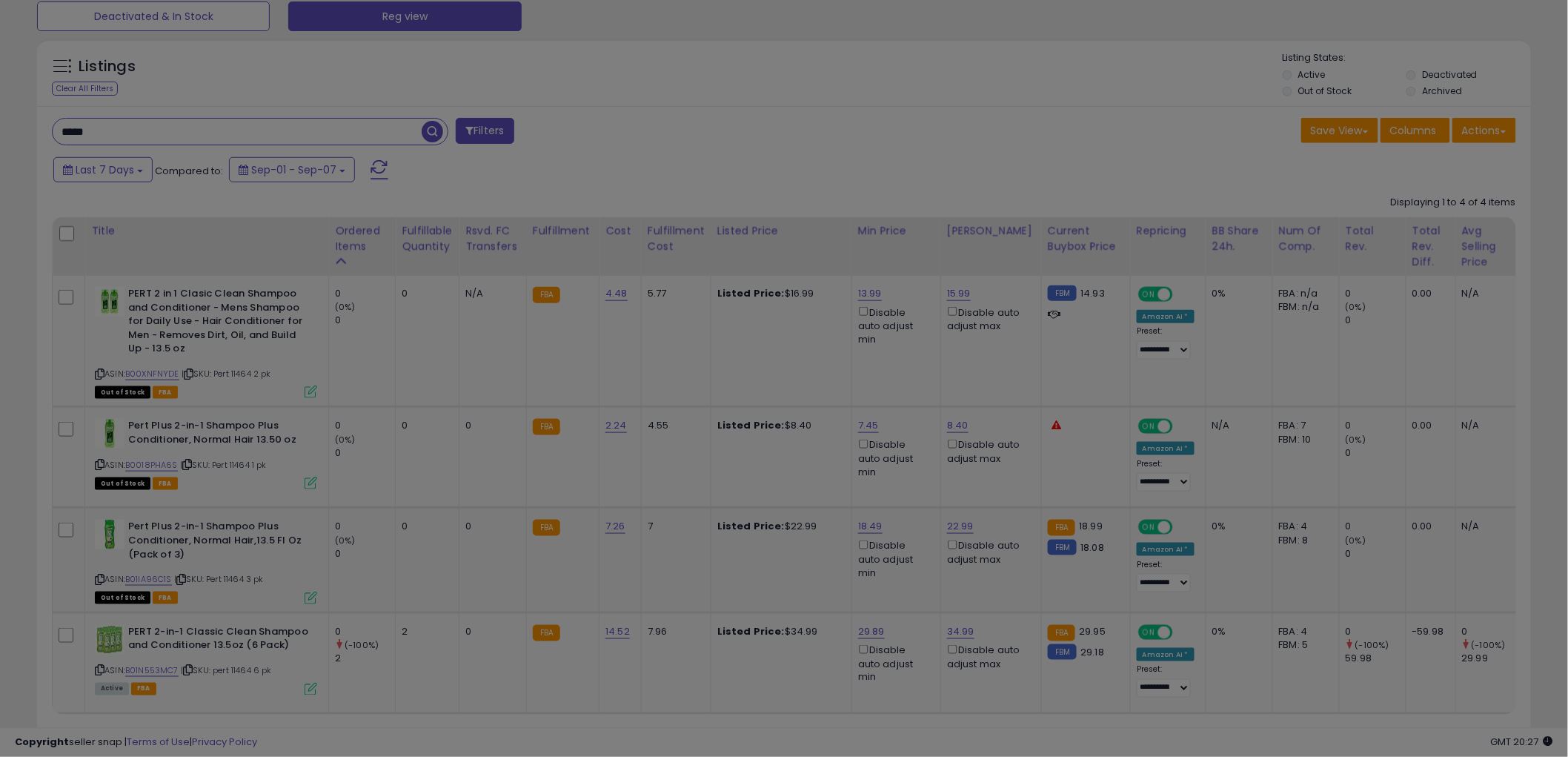
scroll to position [304, 875]
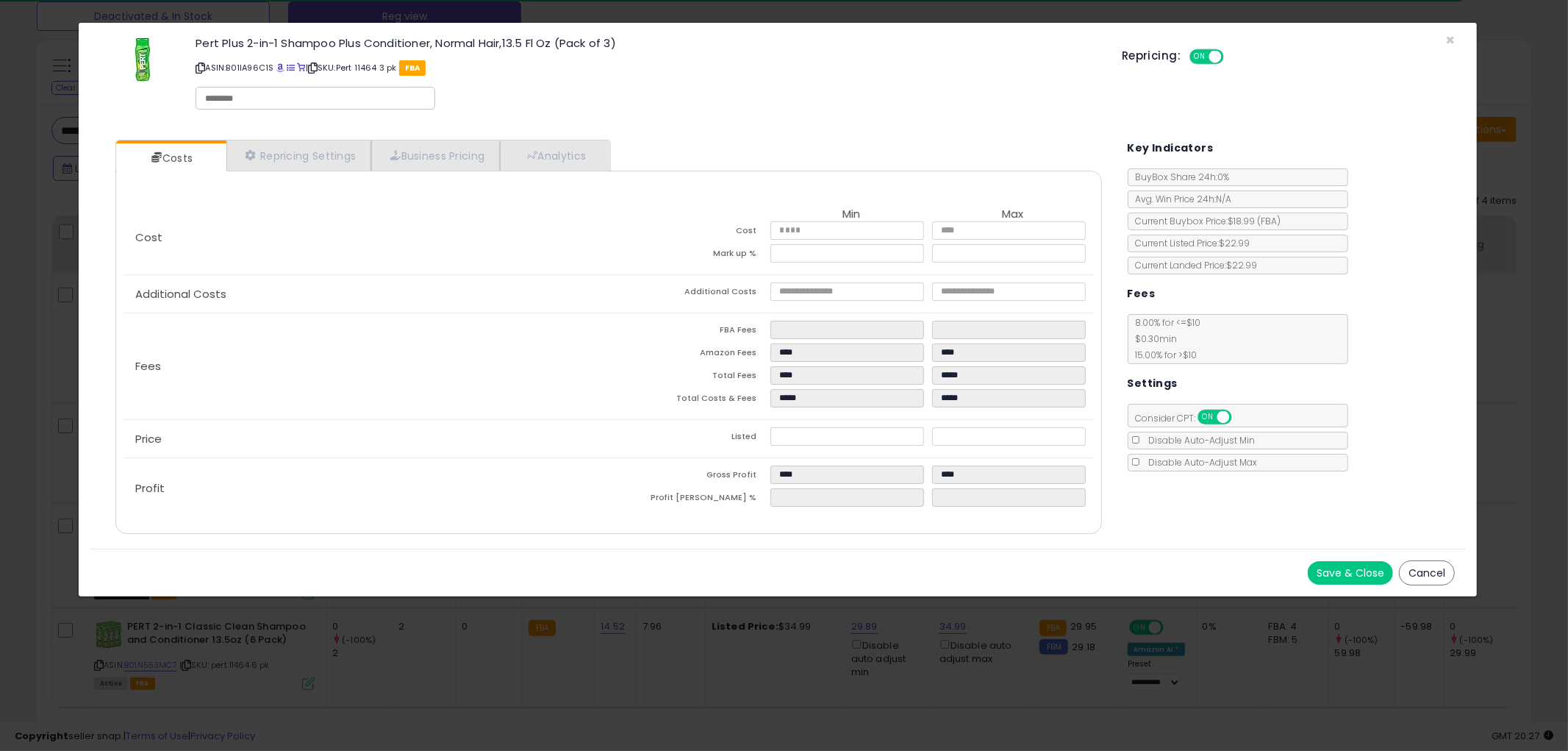
click at [1421, 572] on button "Cancel" at bounding box center [1426, 572] width 56 height 25
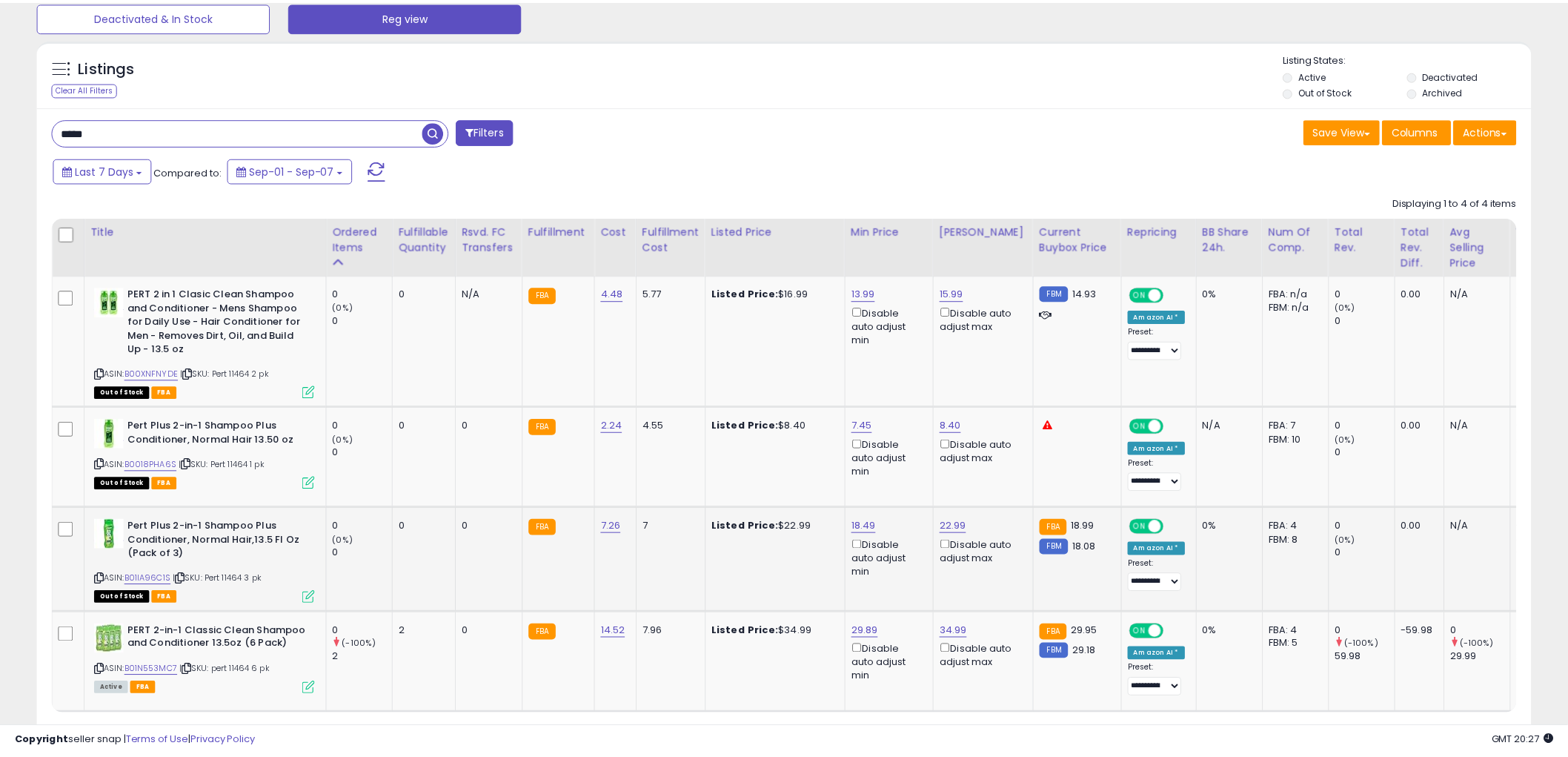
scroll to position [740728, 740099]
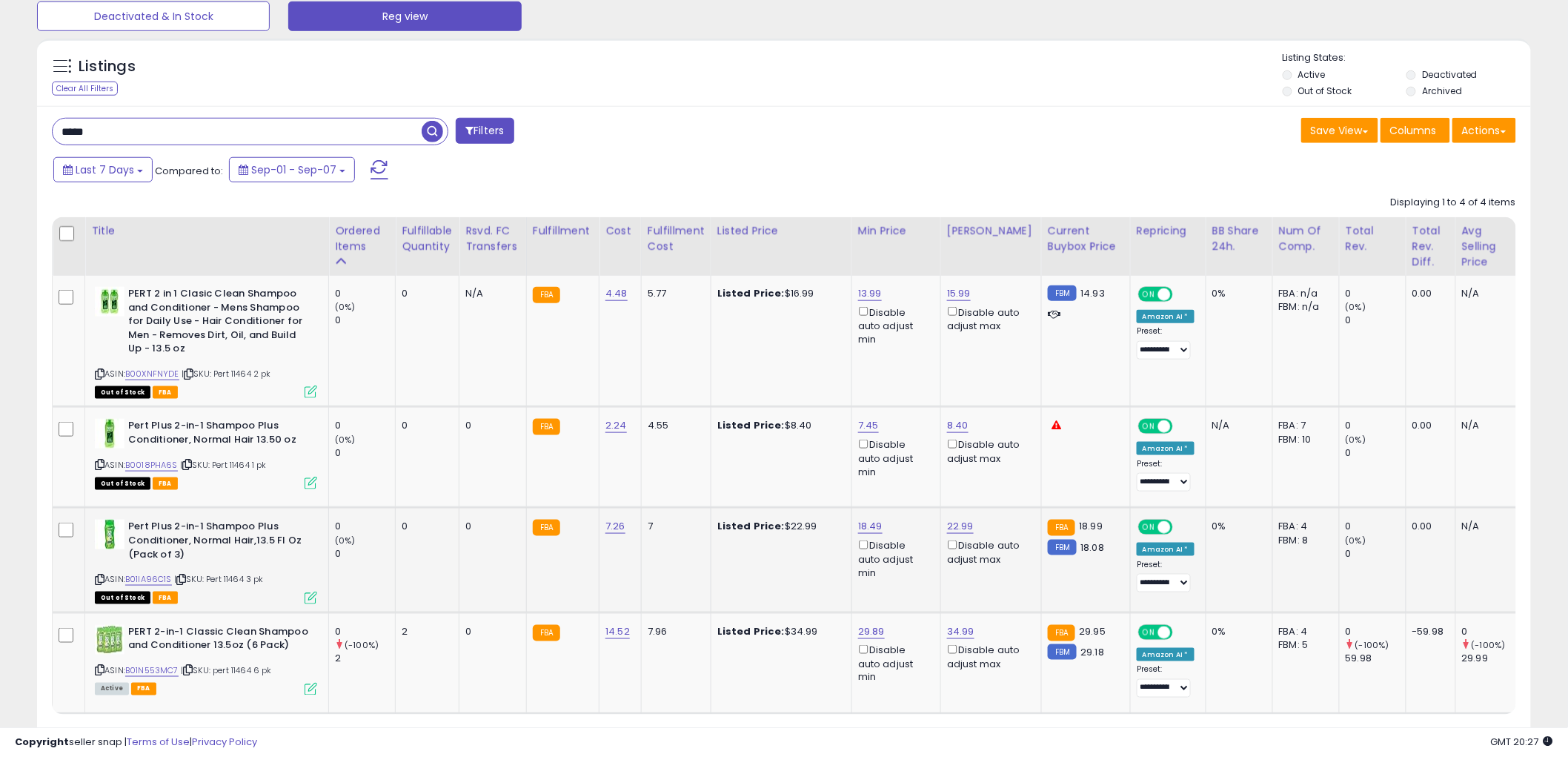
click at [99, 575] on icon at bounding box center [99, 579] width 9 height 8
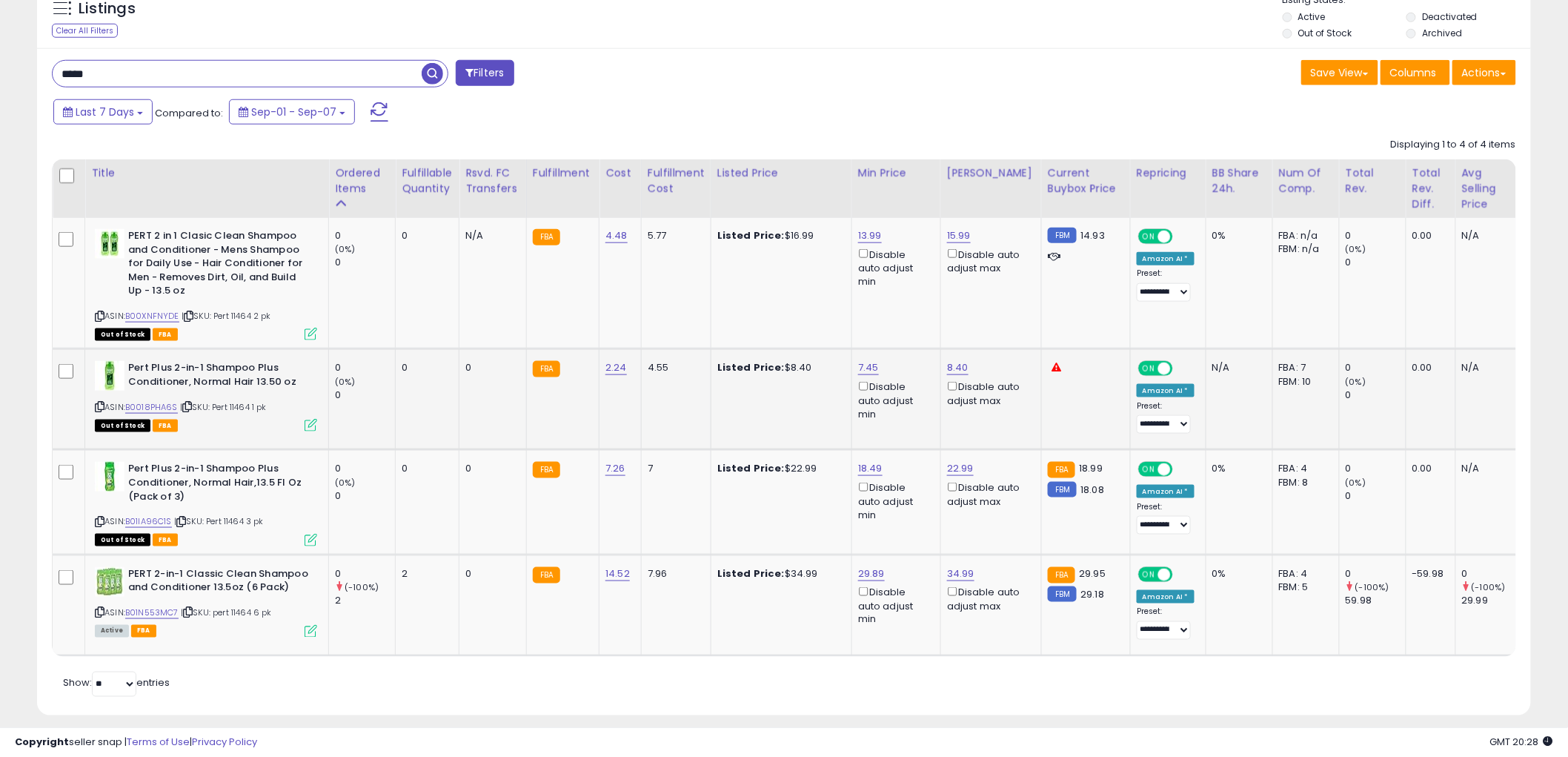
scroll to position [585, 0]
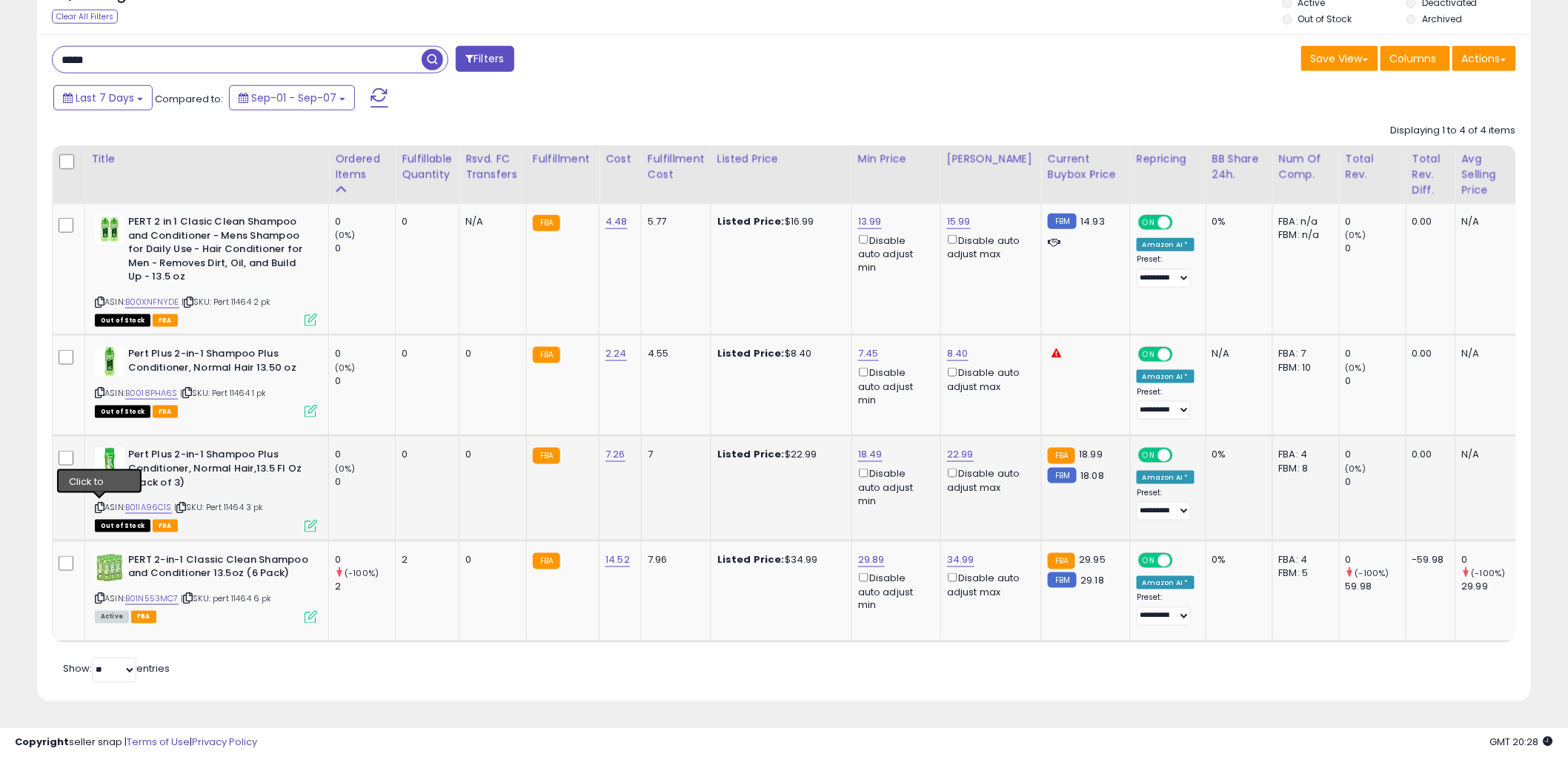
click at [95, 503] on icon at bounding box center [99, 507] width 9 height 8
drag, startPoint x: 97, startPoint y: 585, endPoint x: 320, endPoint y: 449, distance: 261.2
click at [102, 595] on icon at bounding box center [99, 598] width 9 height 8
click at [99, 595] on icon at bounding box center [99, 598] width 9 height 8
drag, startPoint x: 101, startPoint y: 584, endPoint x: 7, endPoint y: 501, distance: 125.4
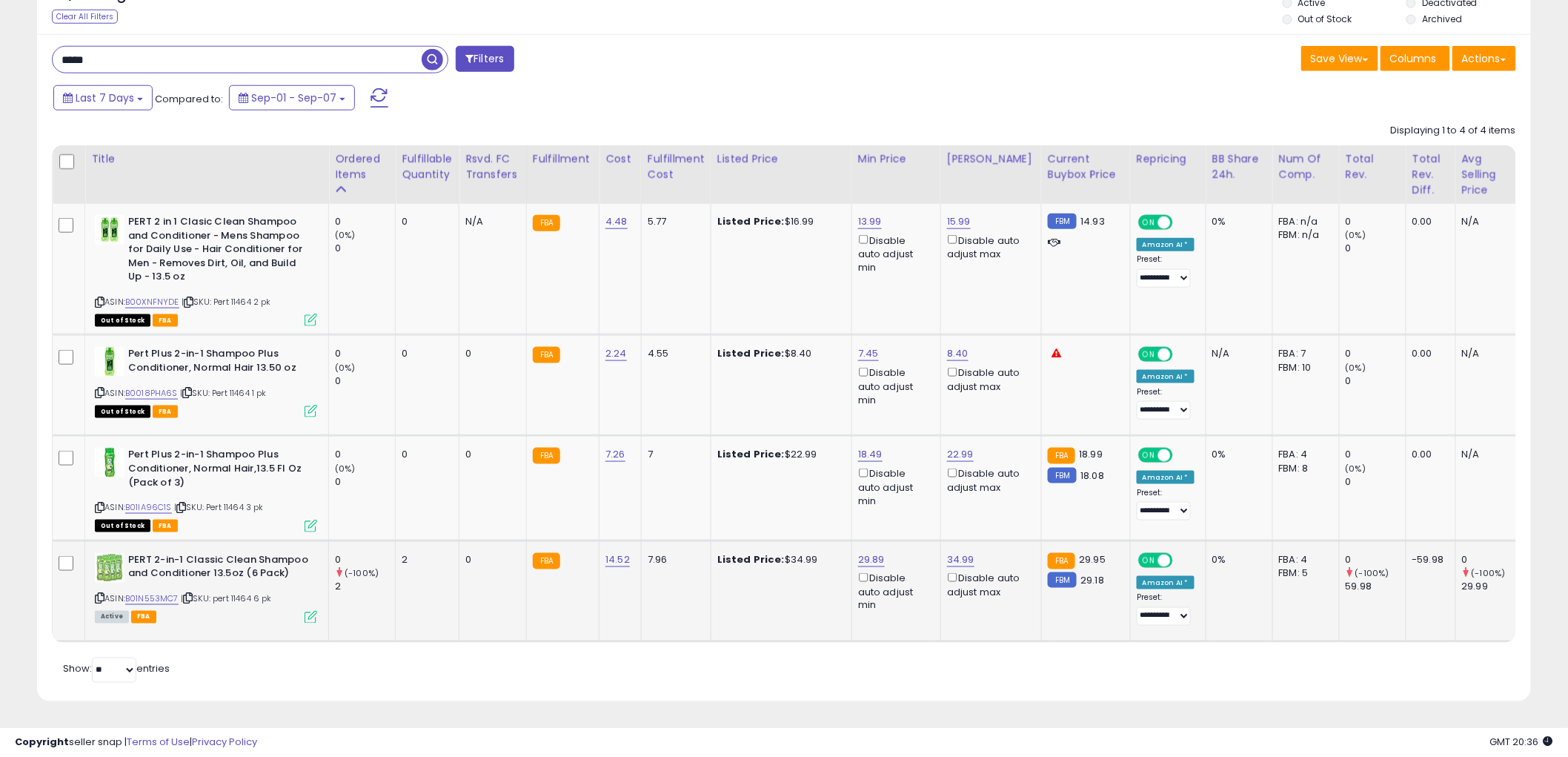
click at [100, 595] on icon at bounding box center [99, 598] width 9 height 8
